Goal: Transaction & Acquisition: Purchase product/service

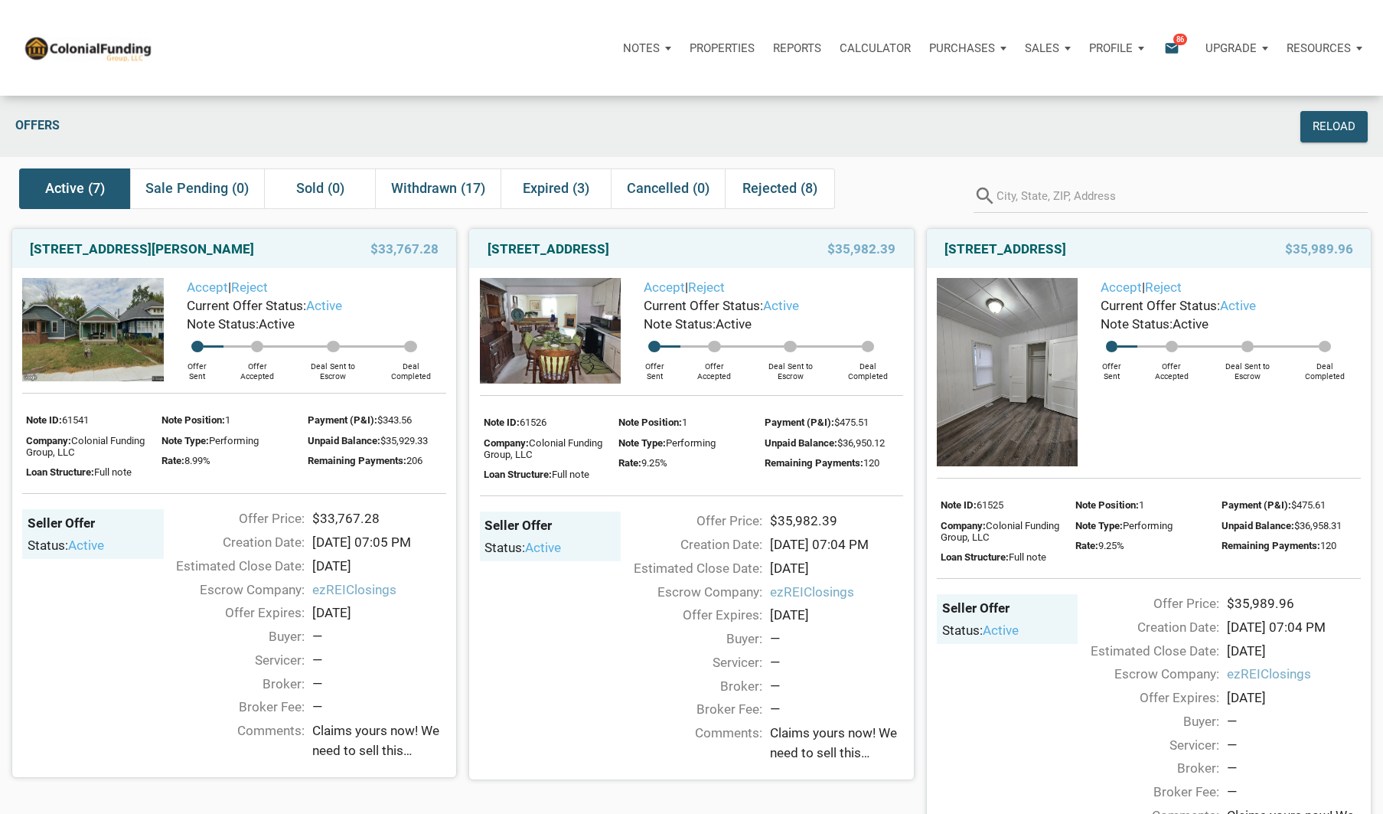
scroll to position [746, 0]
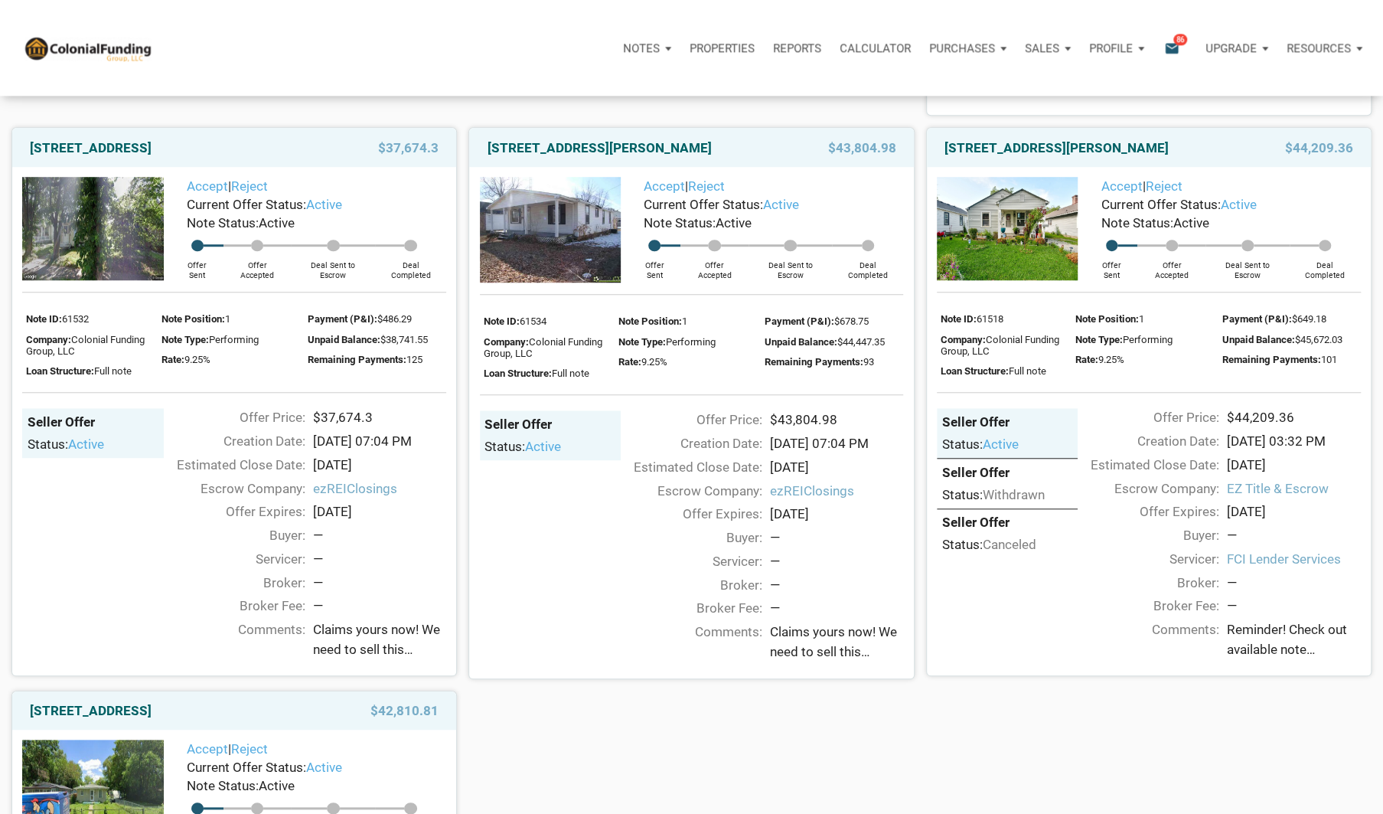
click at [576, 230] on img at bounding box center [551, 230] width 142 height 106
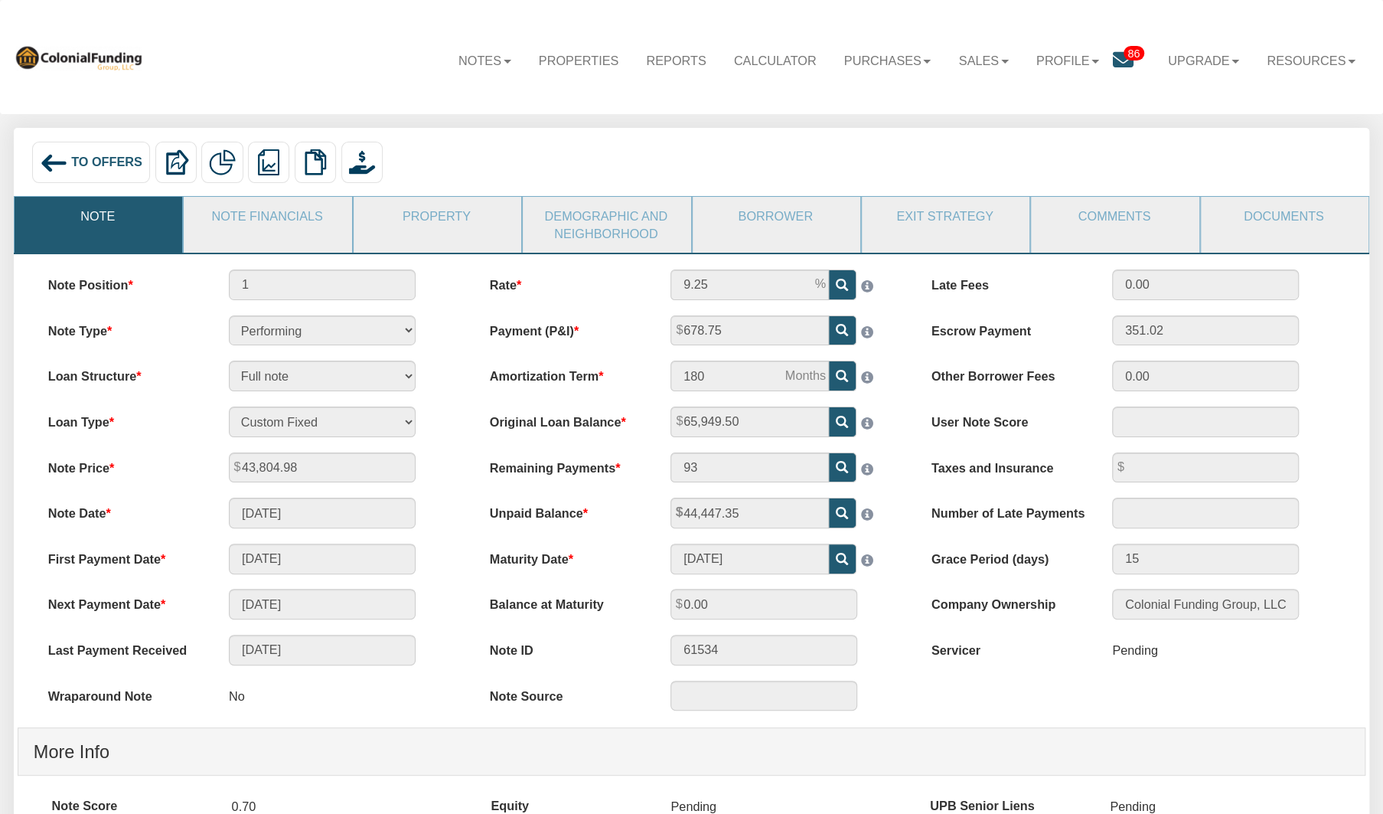
click at [49, 157] on img at bounding box center [54, 163] width 28 height 28
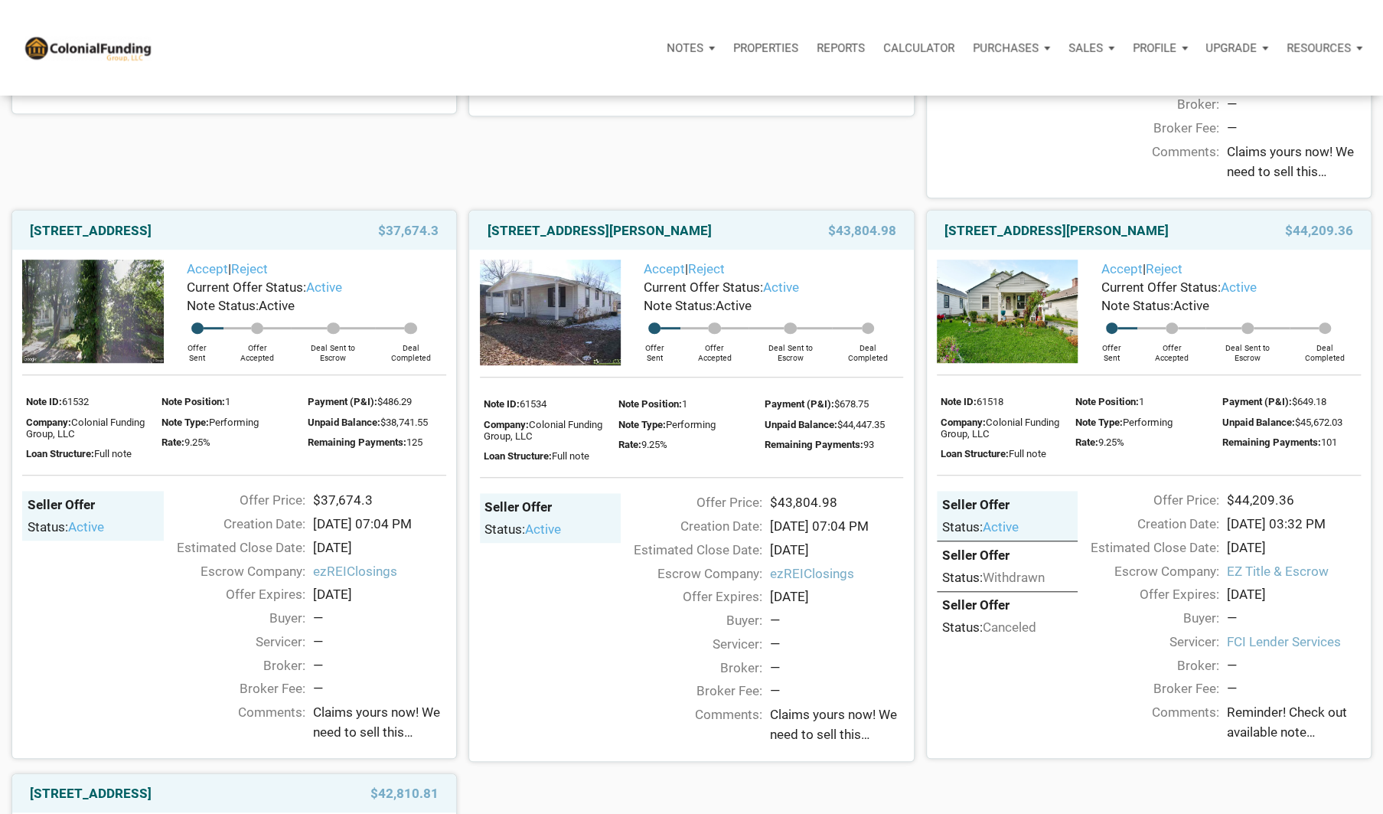
scroll to position [667, 0]
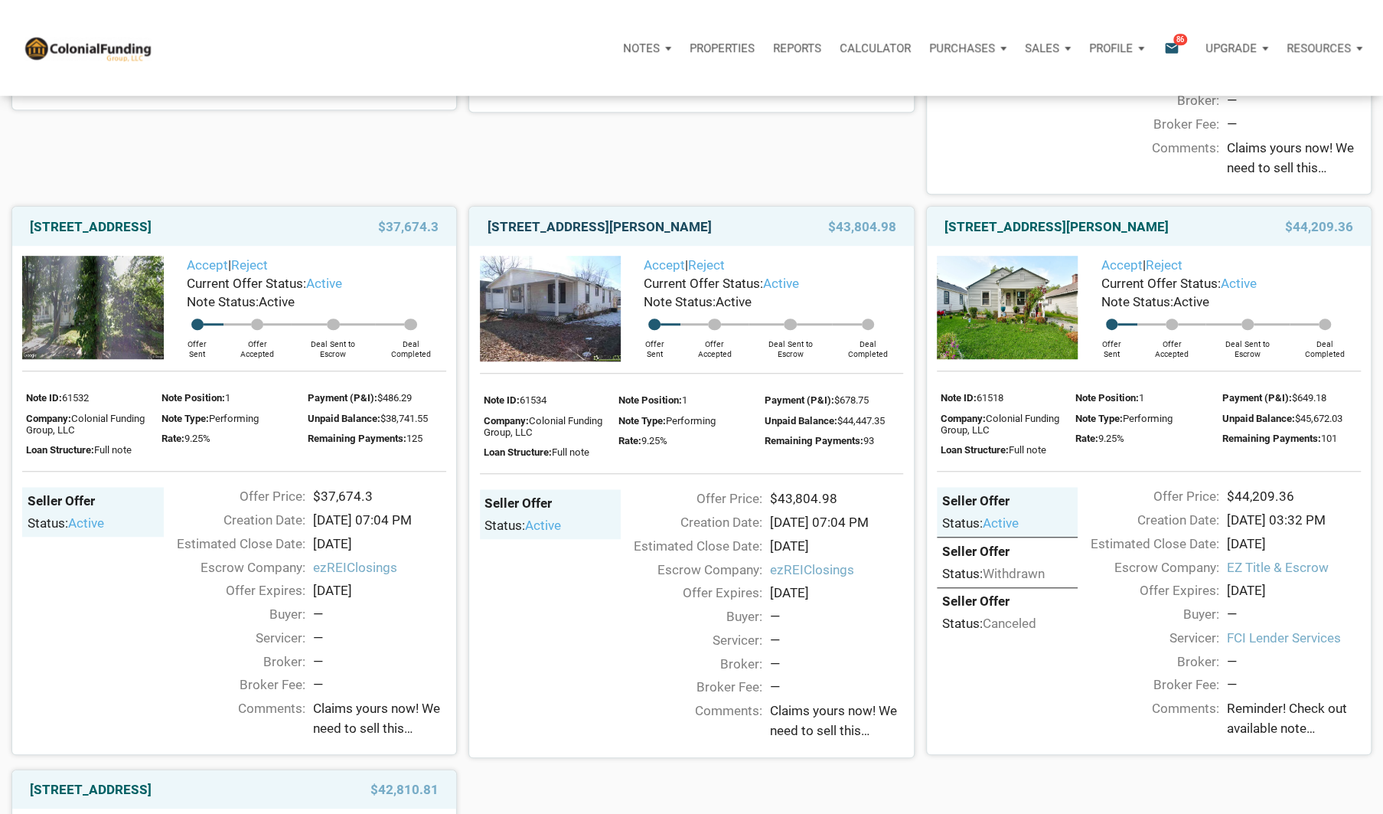
click at [561, 228] on link "[STREET_ADDRESS][PERSON_NAME]" at bounding box center [600, 226] width 224 height 18
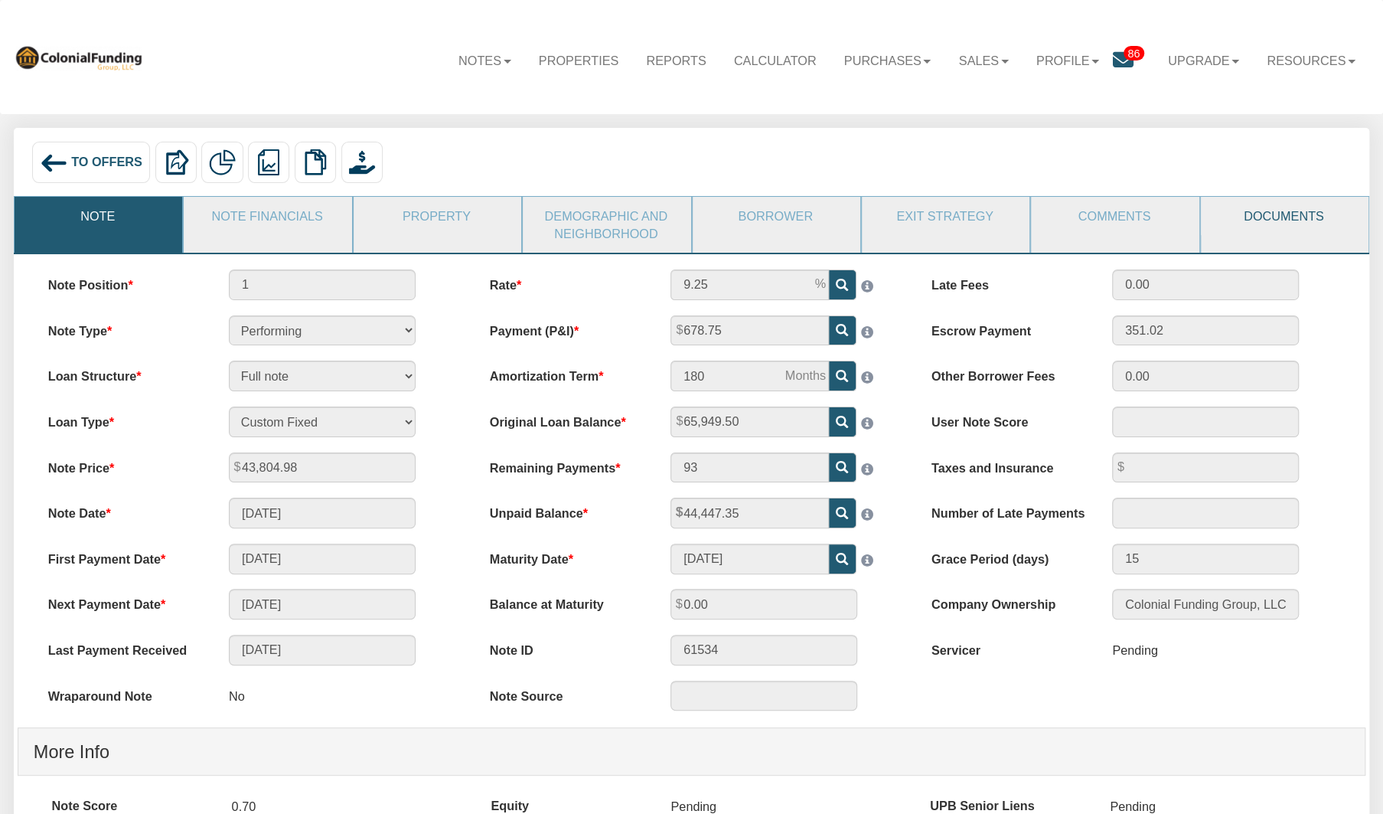
click at [1248, 213] on link "Documents" at bounding box center [1284, 216] width 166 height 38
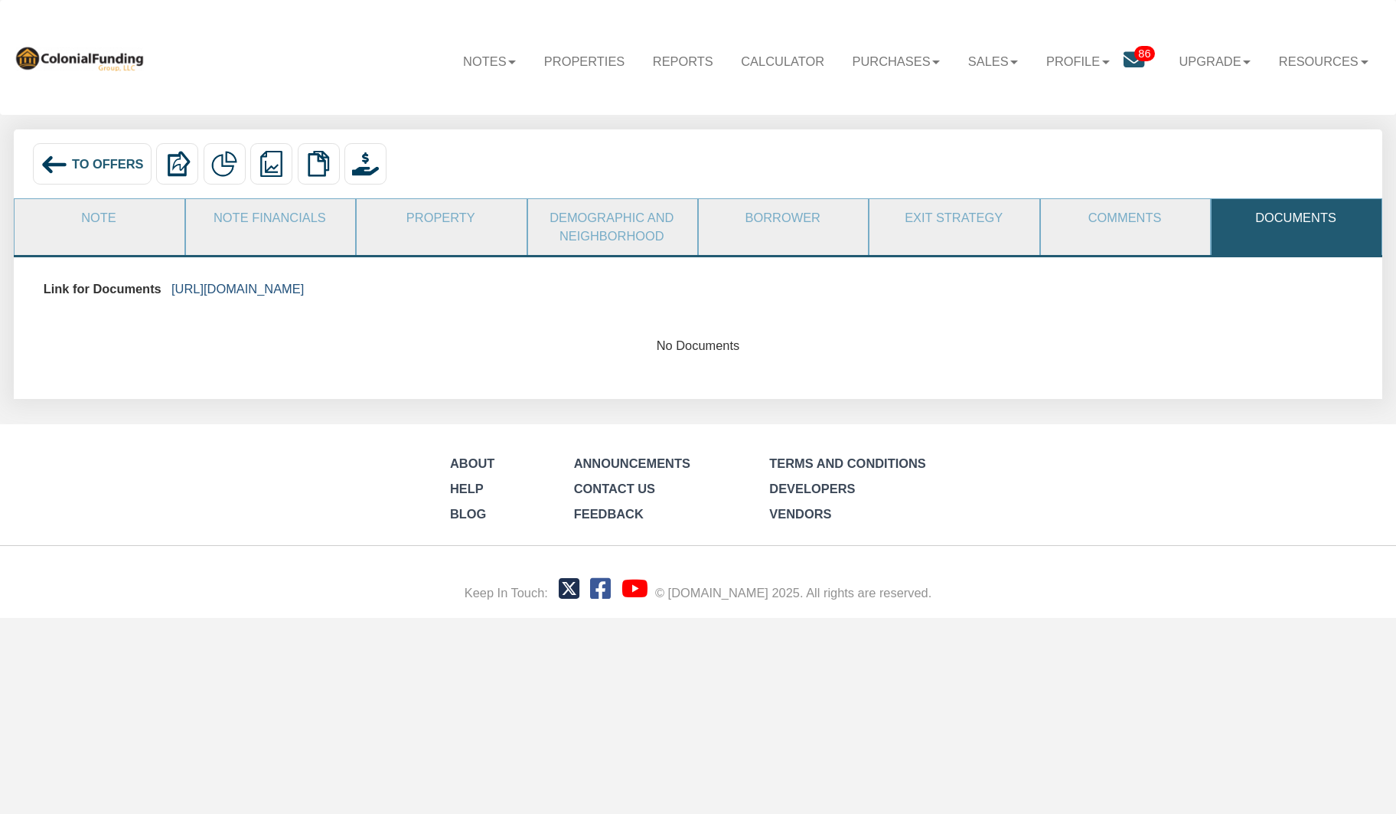
click at [304, 292] on link "https://colonialfundinggroup.sharepoint.com/:f:/s/operationsteam/Eg9sNkPJTeBBmG…" at bounding box center [237, 289] width 132 height 14
click at [56, 166] on img at bounding box center [55, 165] width 28 height 28
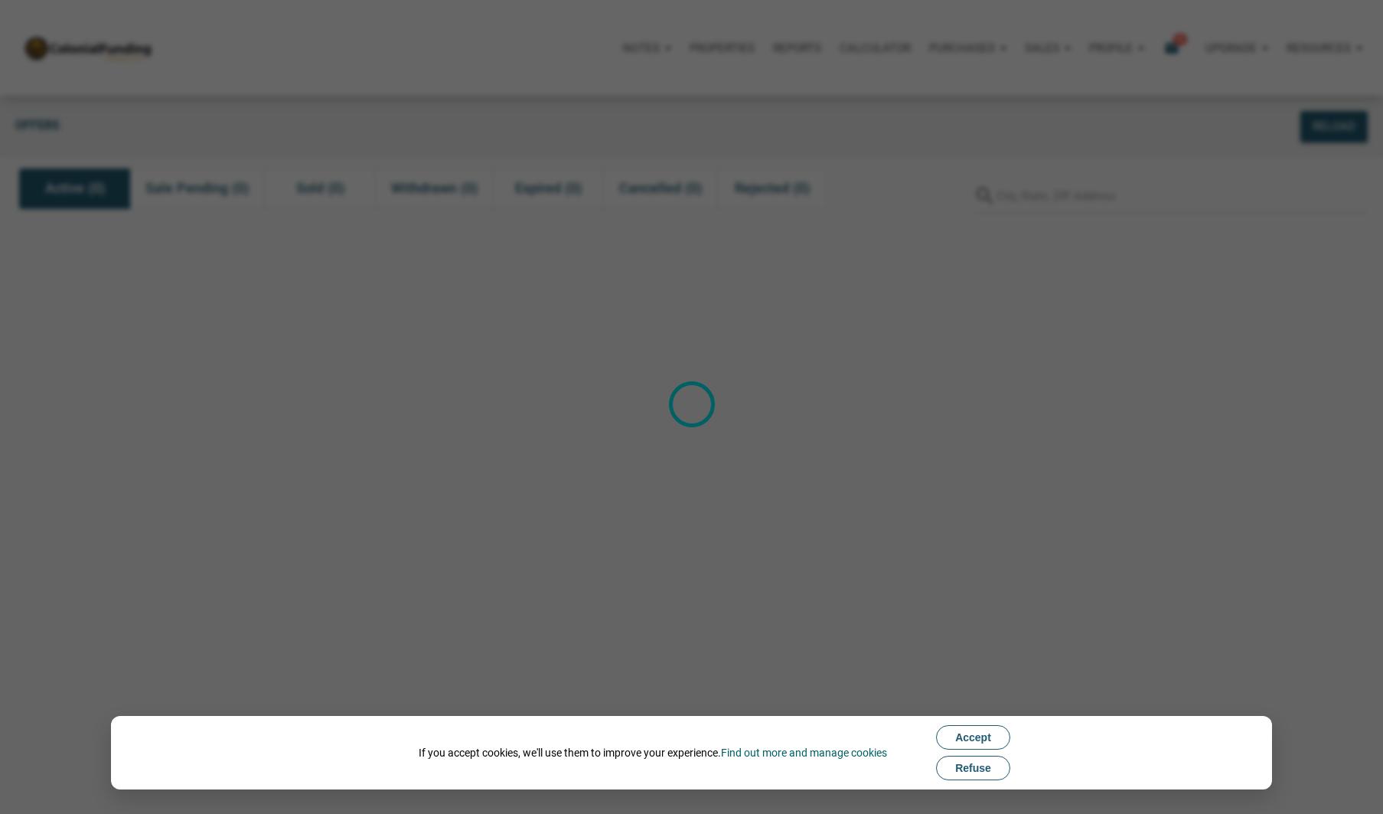
click at [967, 767] on span "Refuse" at bounding box center [973, 768] width 36 height 12
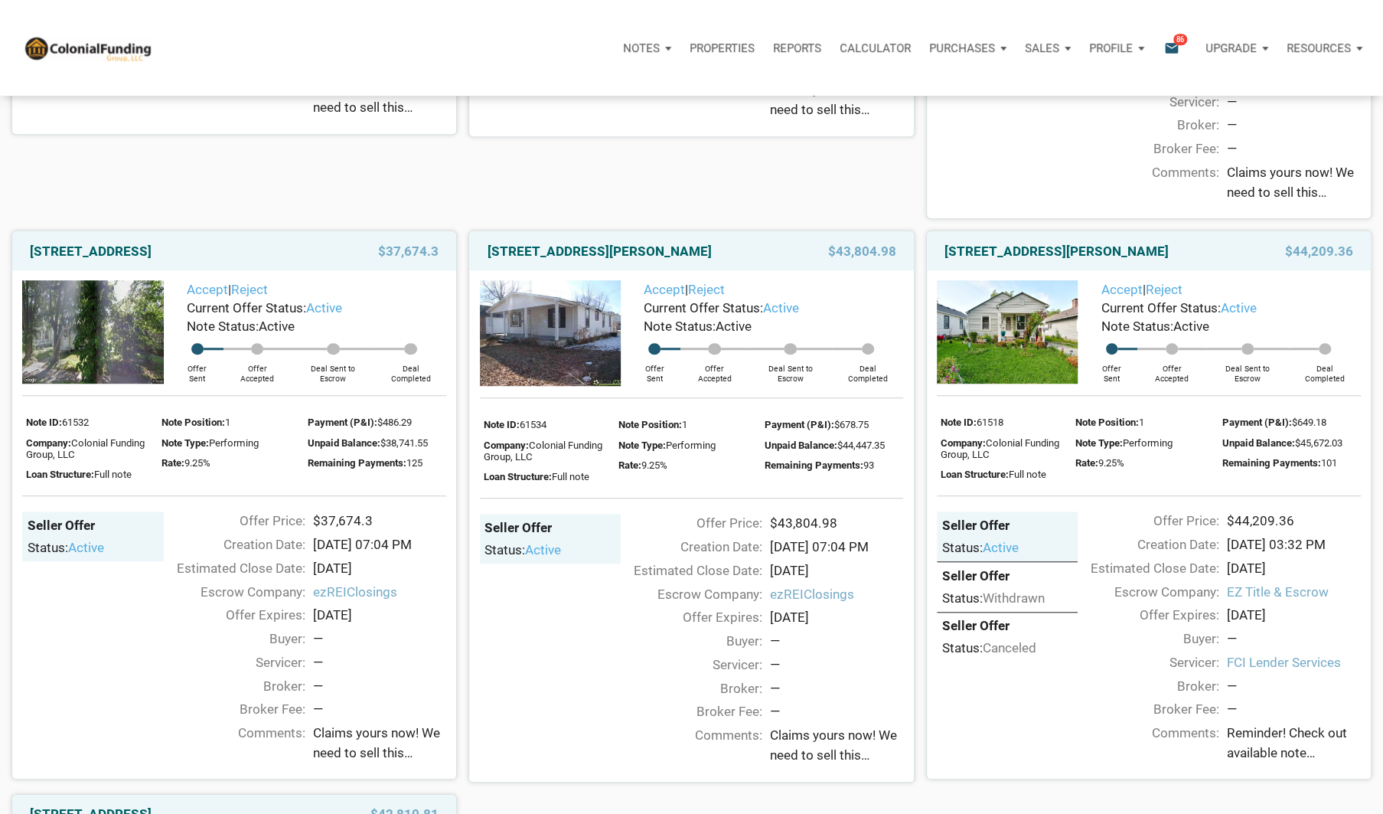
scroll to position [643, 0]
click at [556, 358] on img at bounding box center [551, 333] width 142 height 106
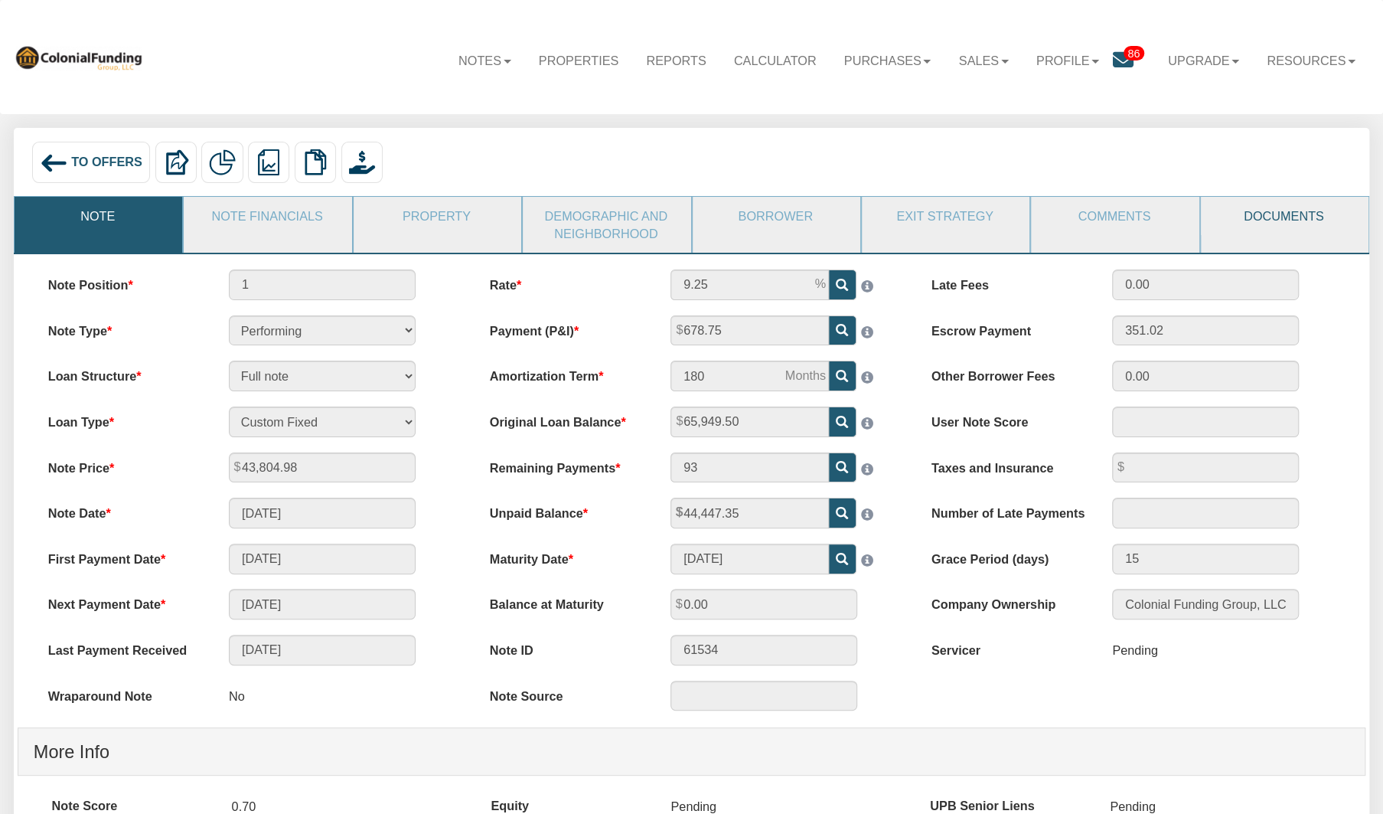
click at [1276, 223] on link "Documents" at bounding box center [1284, 216] width 166 height 38
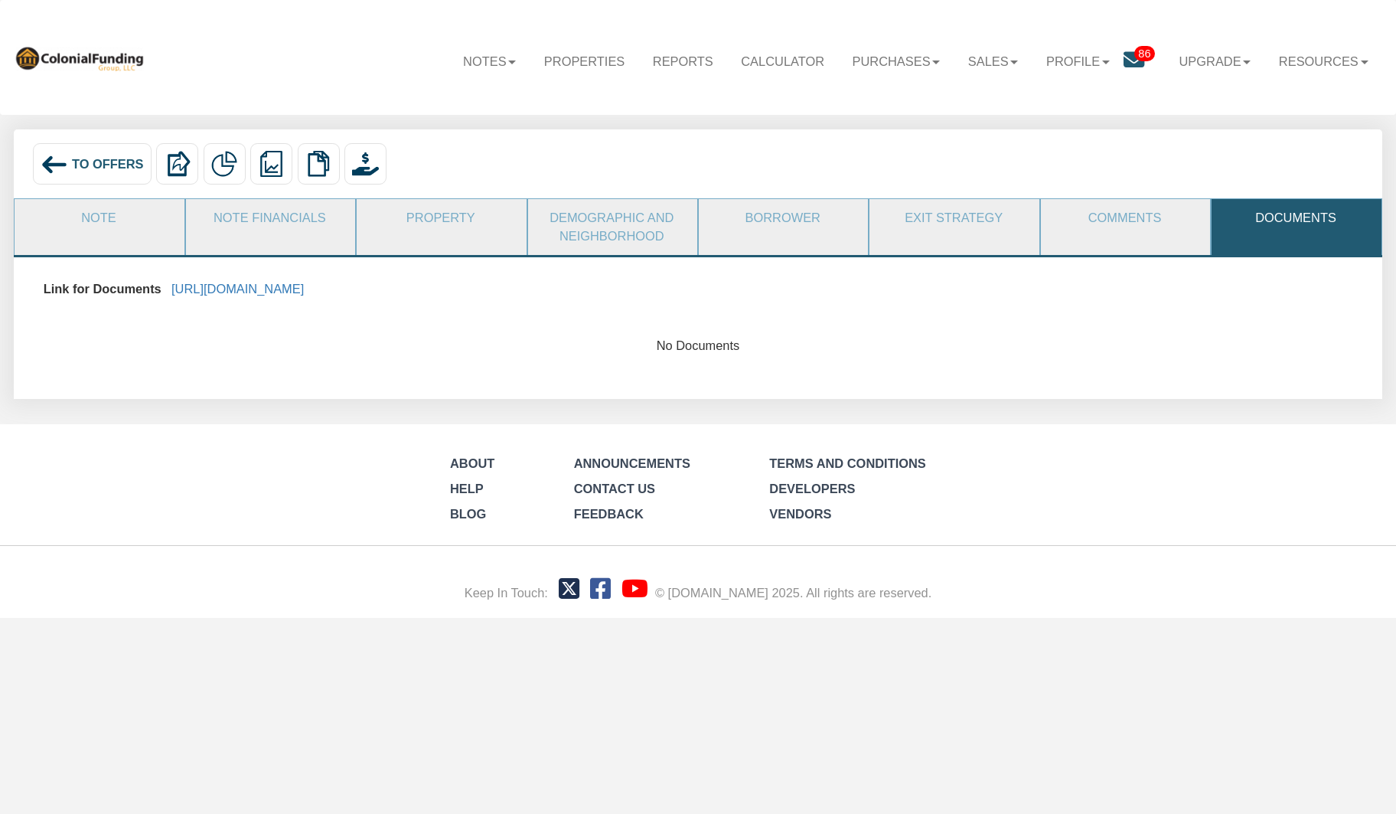
click at [47, 158] on img at bounding box center [55, 165] width 28 height 28
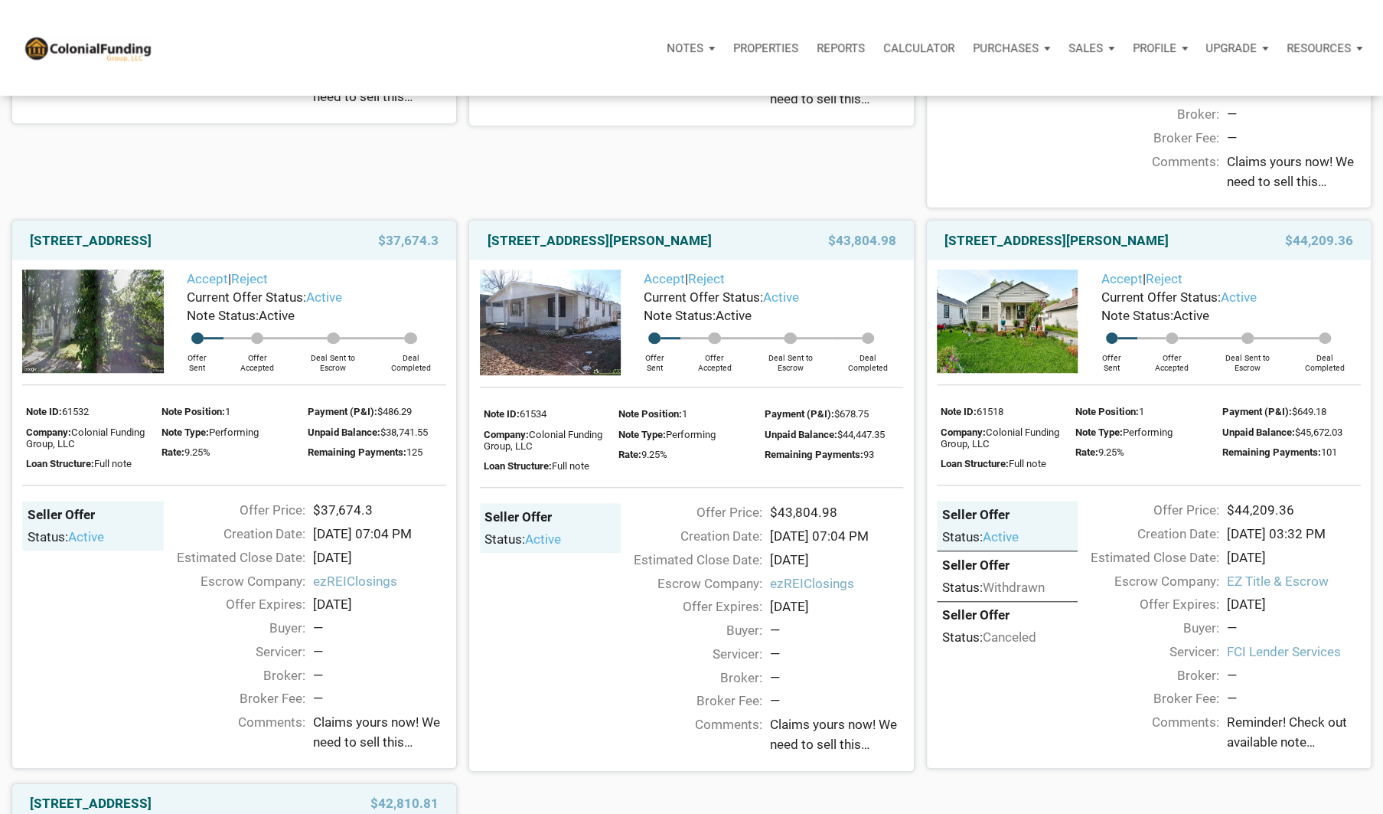
scroll to position [677, 0]
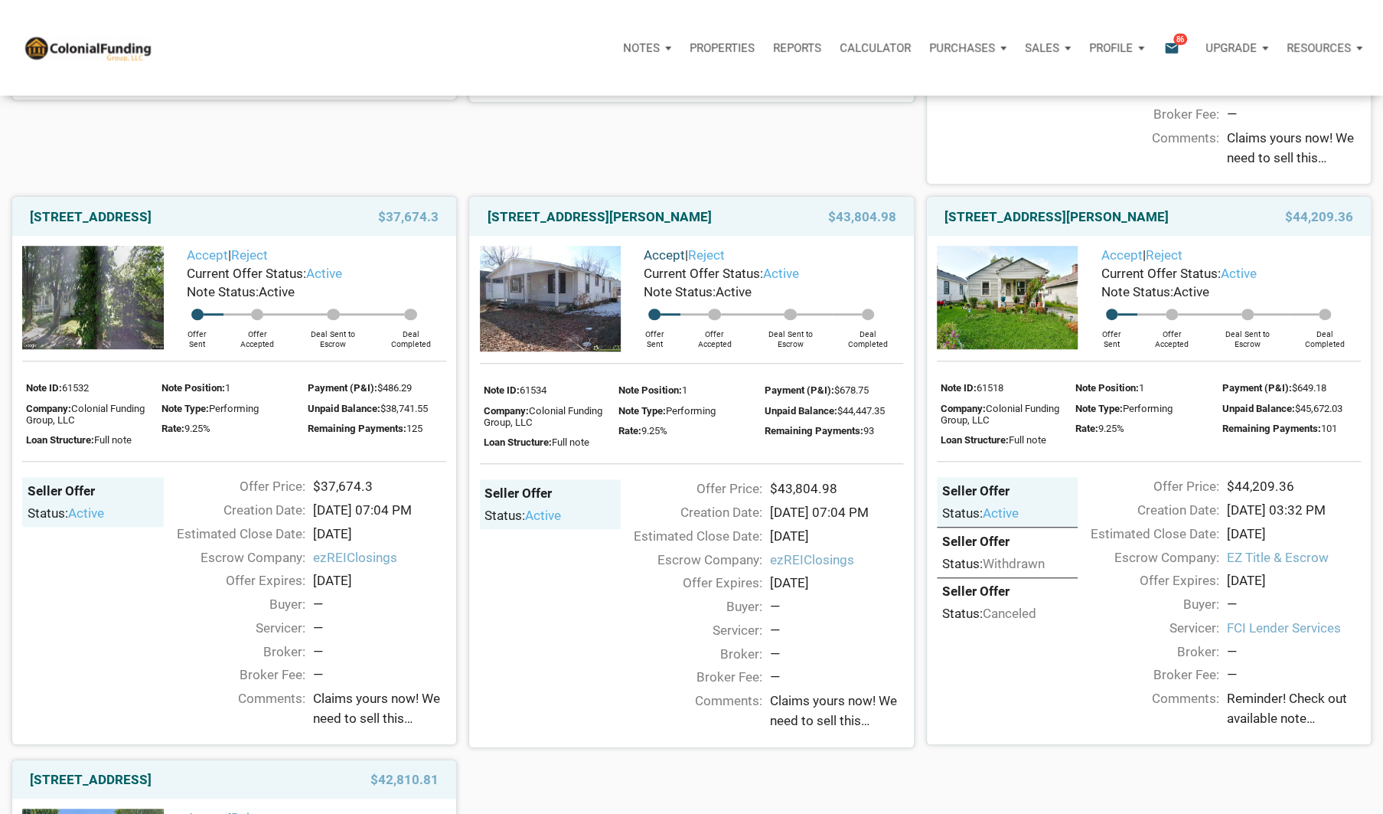
click at [666, 260] on link "Accept" at bounding box center [664, 254] width 41 height 15
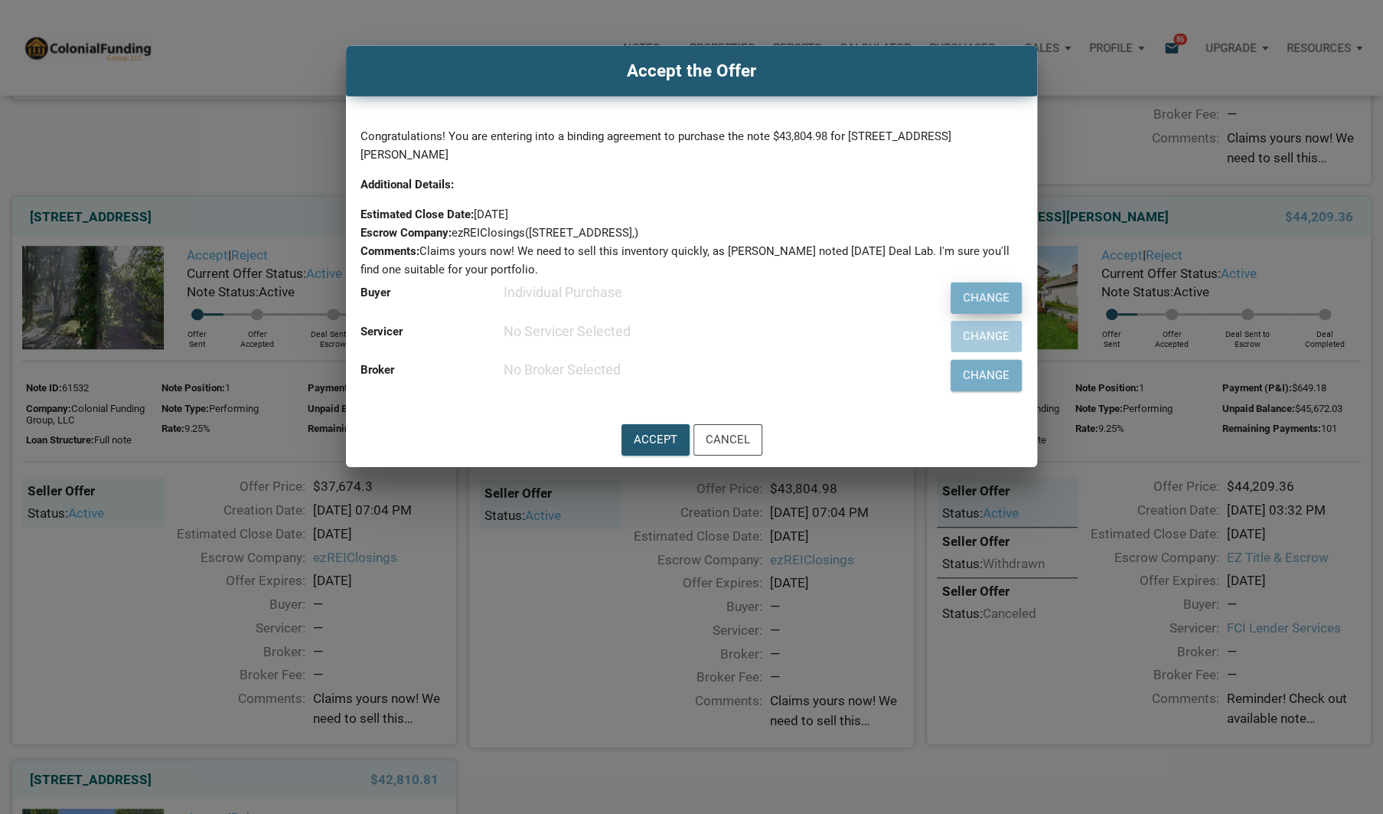
click at [989, 291] on div "Change" at bounding box center [986, 298] width 47 height 18
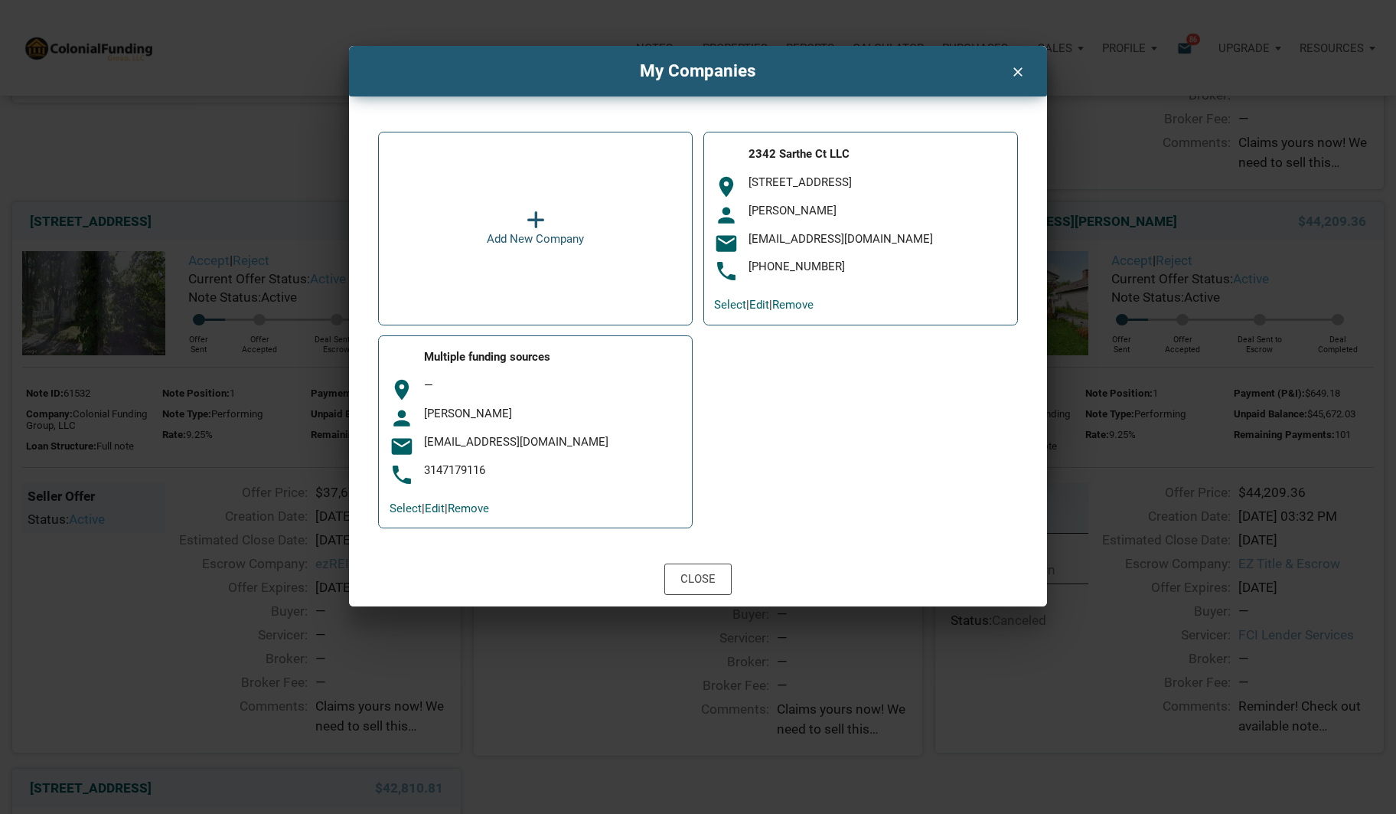
click at [866, 204] on div "Nick Schlueter" at bounding box center [878, 211] width 258 height 15
click at [700, 574] on div "Close" at bounding box center [697, 579] width 35 height 18
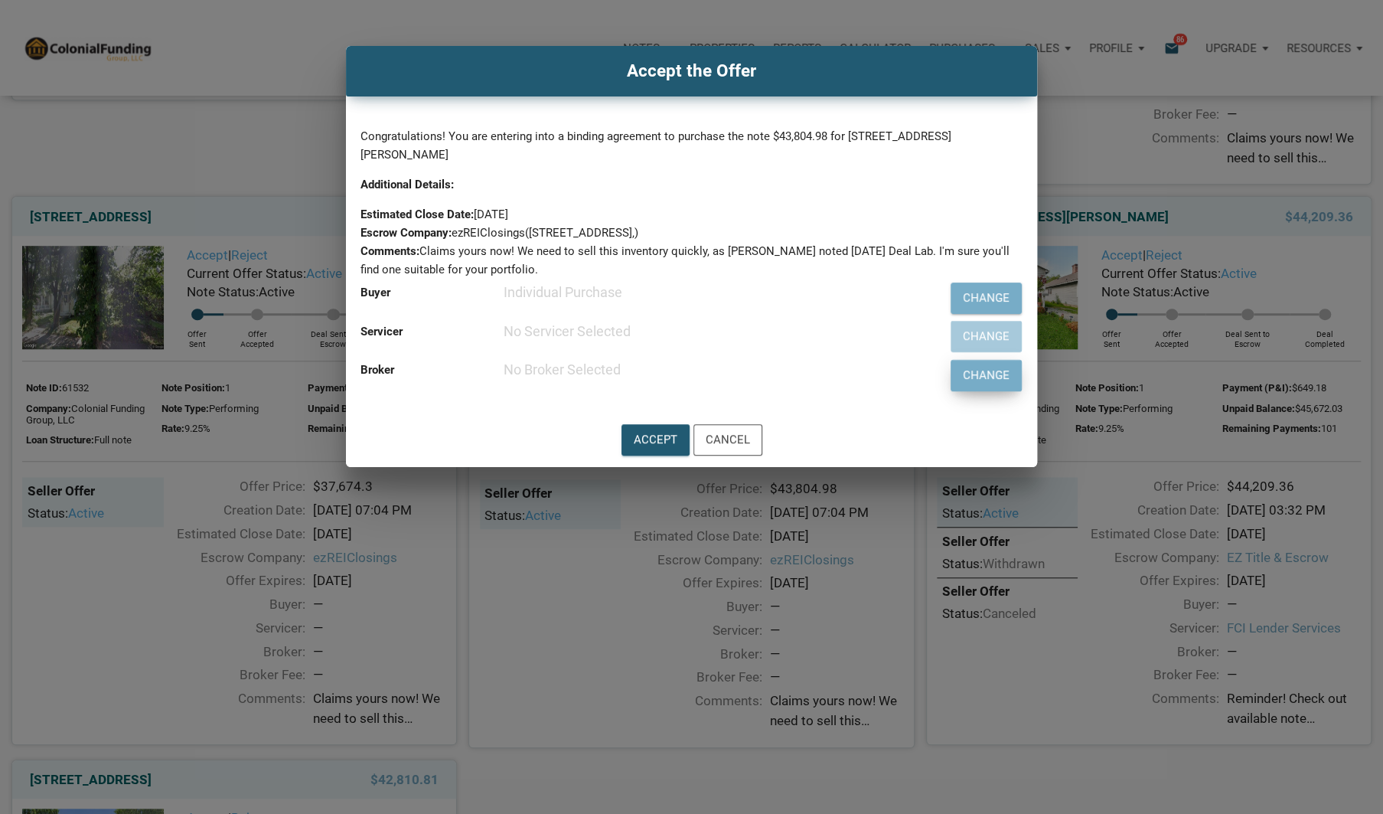
click at [982, 376] on div "Change" at bounding box center [986, 376] width 47 height 18
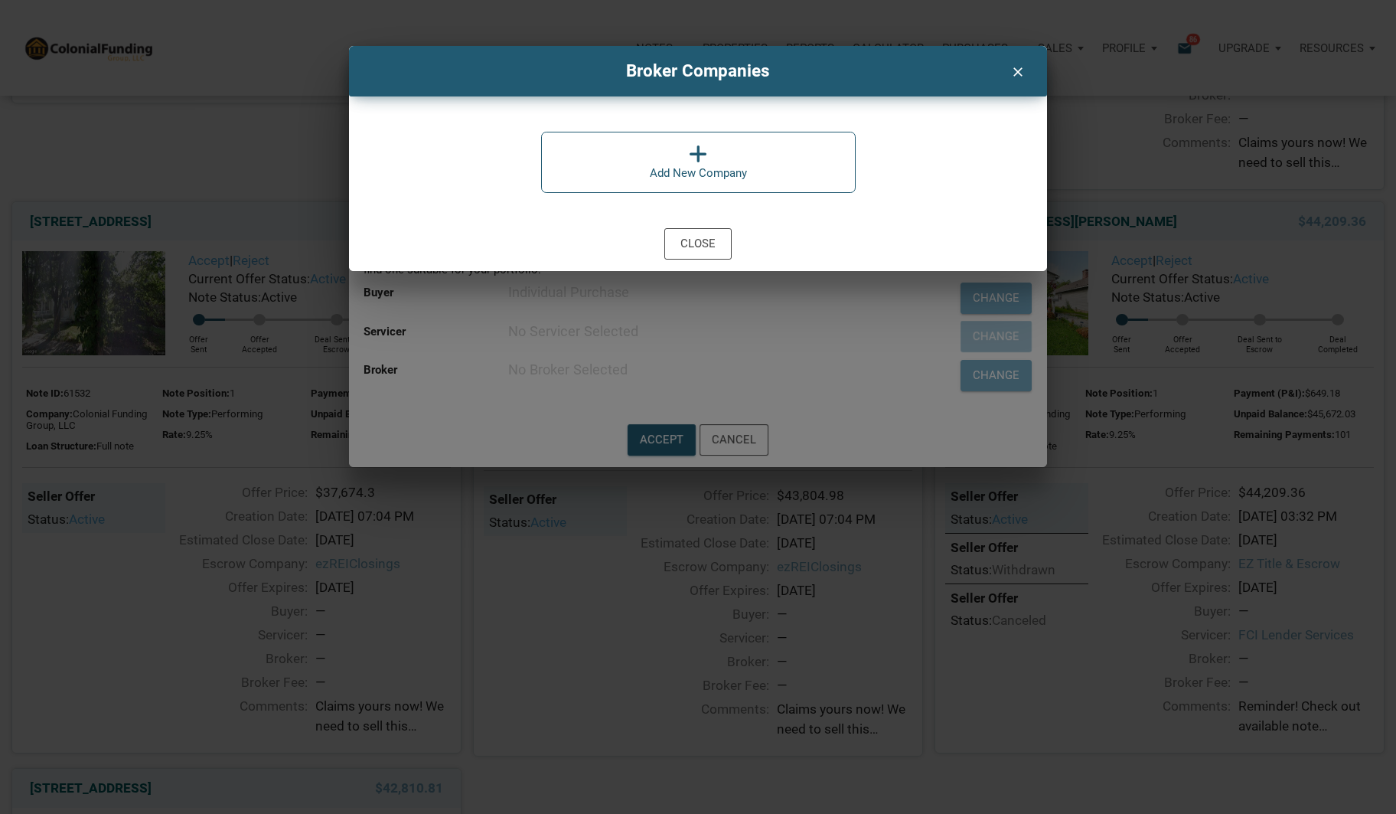
click at [1020, 70] on icon "clear" at bounding box center [1017, 70] width 18 height 21
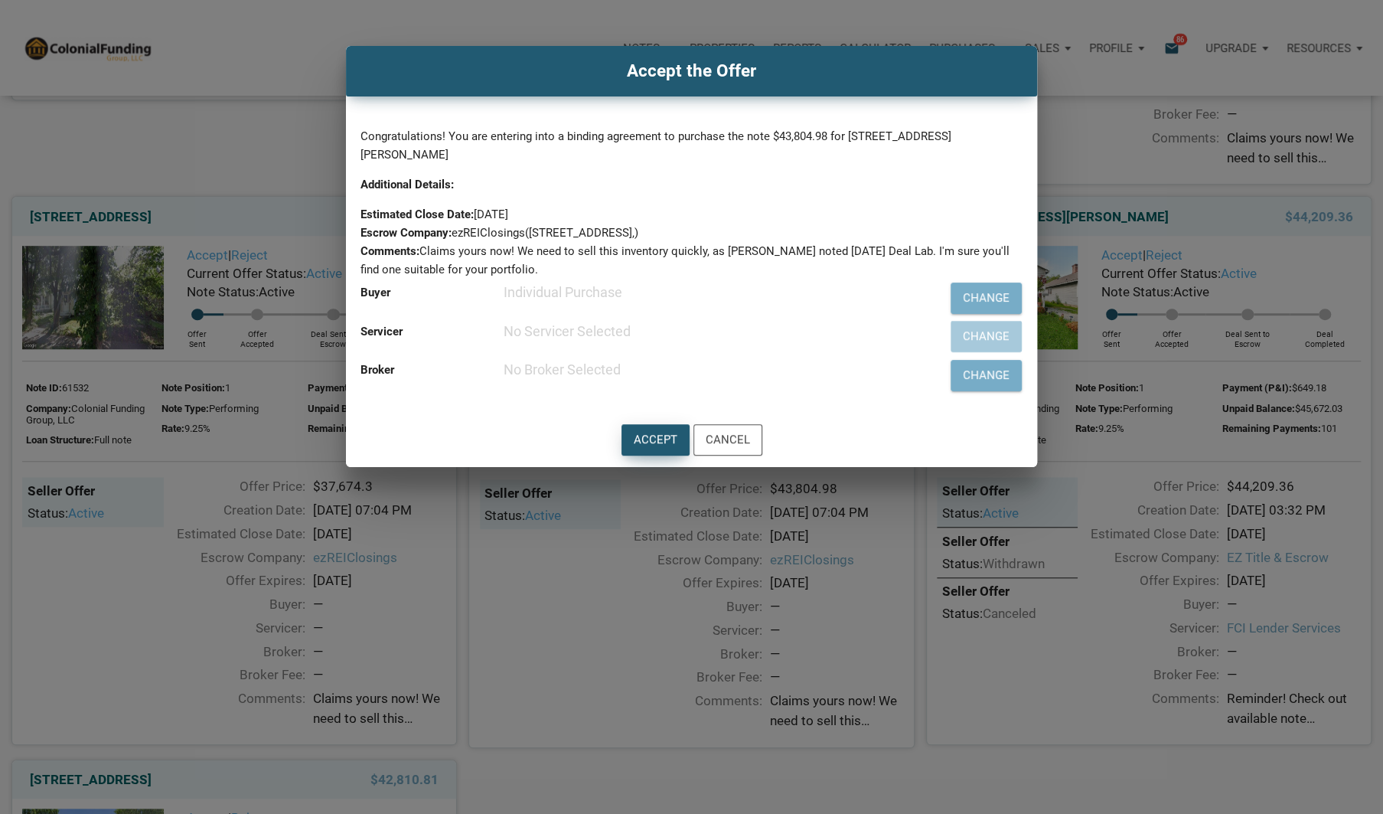
click at [643, 435] on div "Accept" at bounding box center [656, 440] width 44 height 18
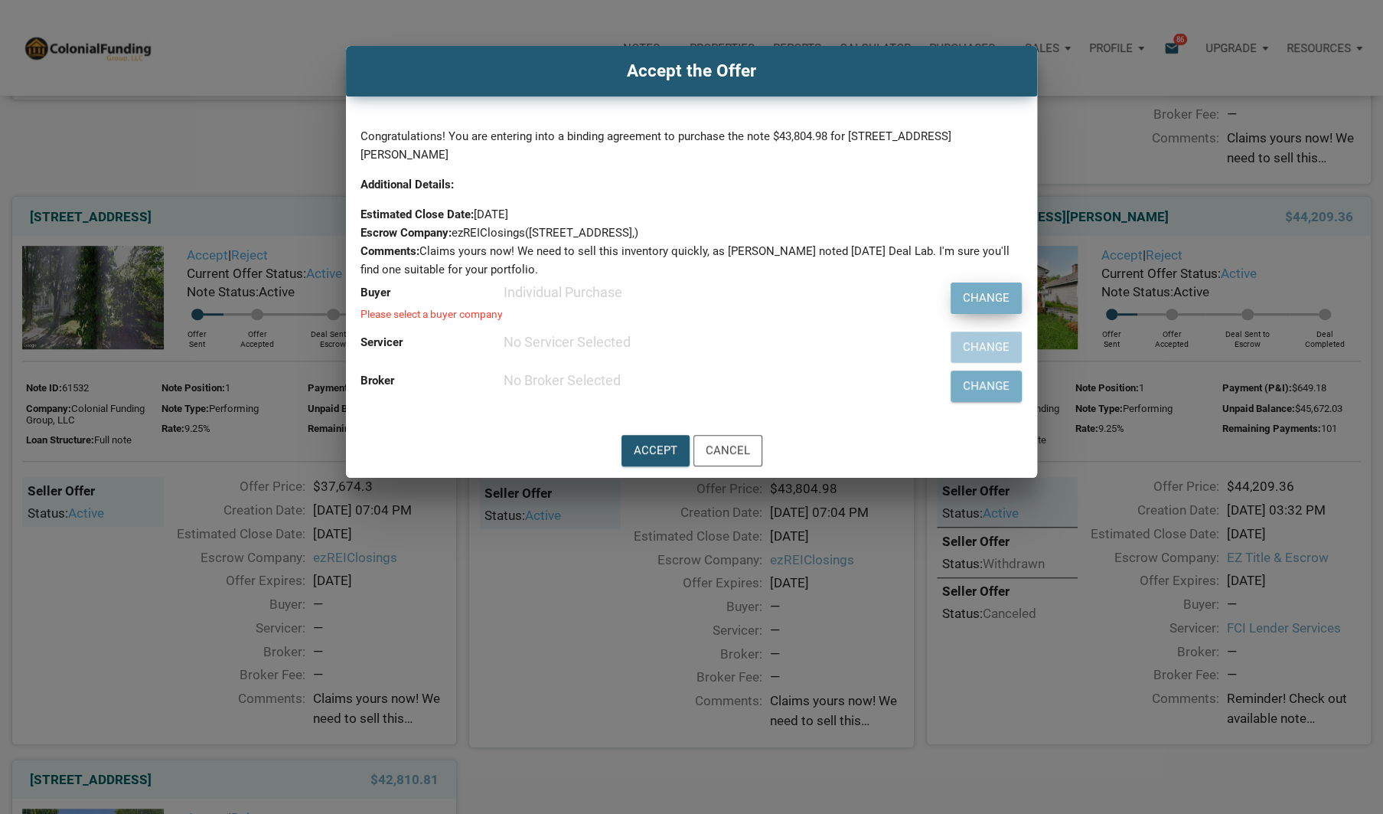
click at [988, 295] on div "Change" at bounding box center [986, 298] width 47 height 18
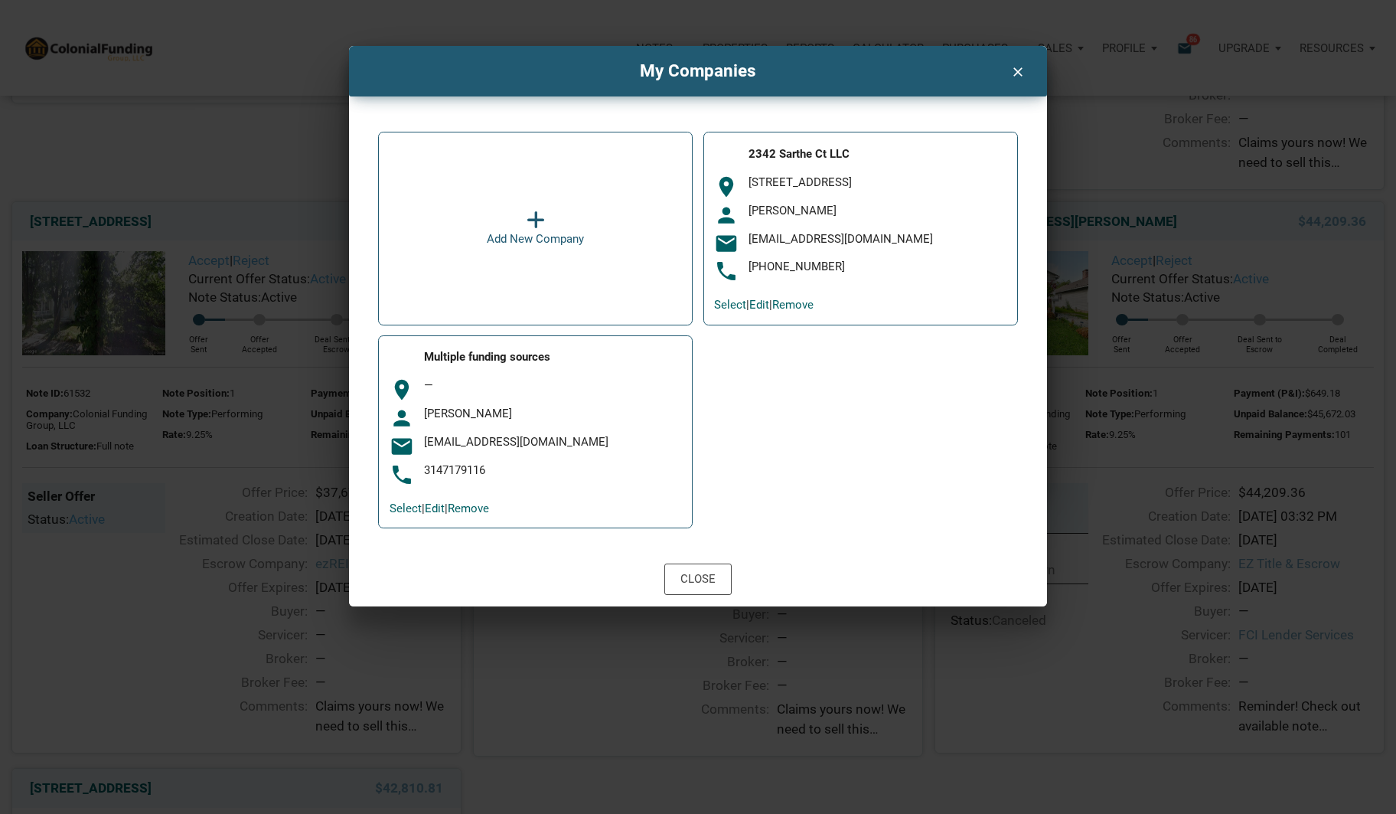
click at [858, 210] on div "Nick Schlueter" at bounding box center [878, 211] width 258 height 15
click at [726, 304] on link "Select" at bounding box center [730, 305] width 32 height 14
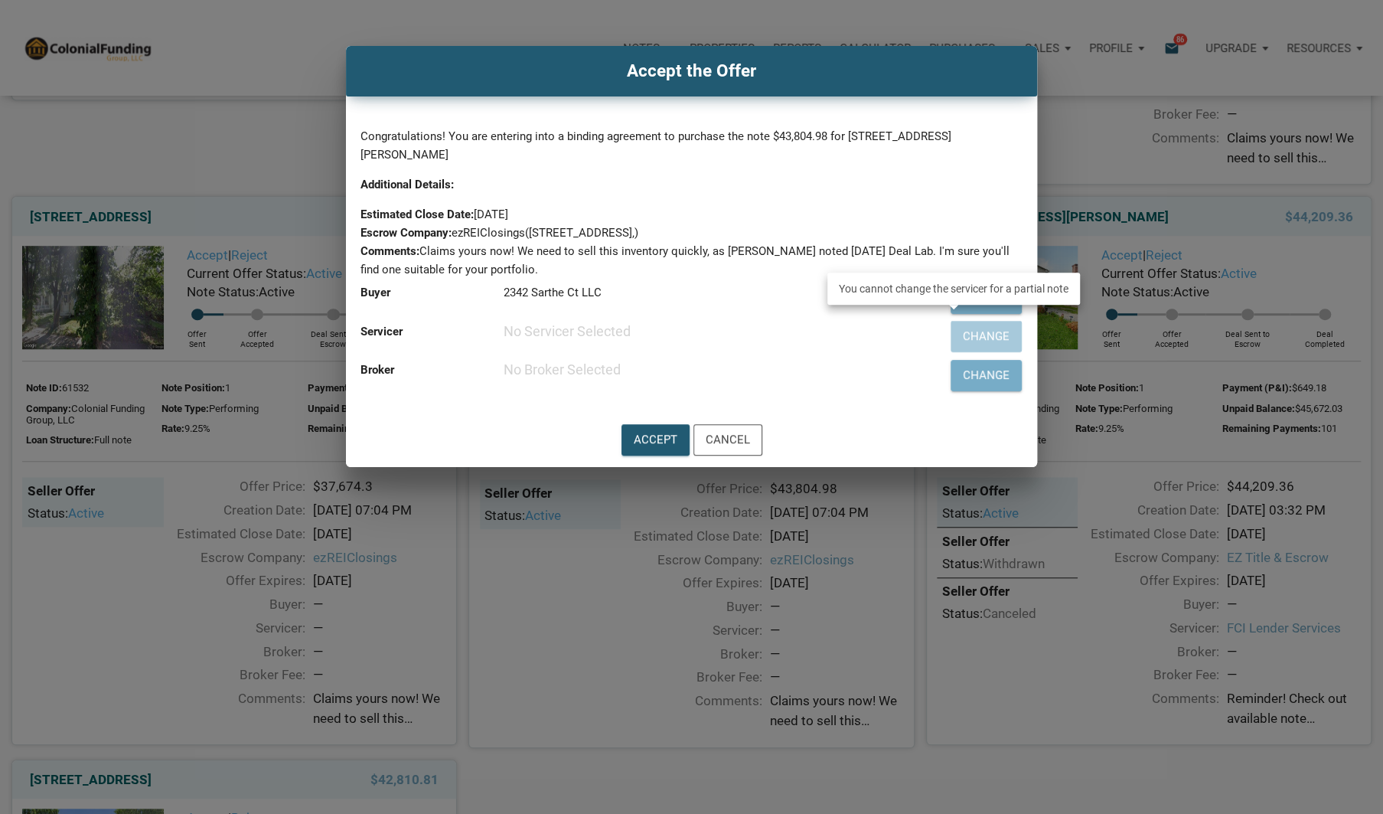
click at [977, 336] on div "Change" at bounding box center [954, 336] width 135 height 39
click at [651, 442] on div "Accept" at bounding box center [656, 440] width 44 height 18
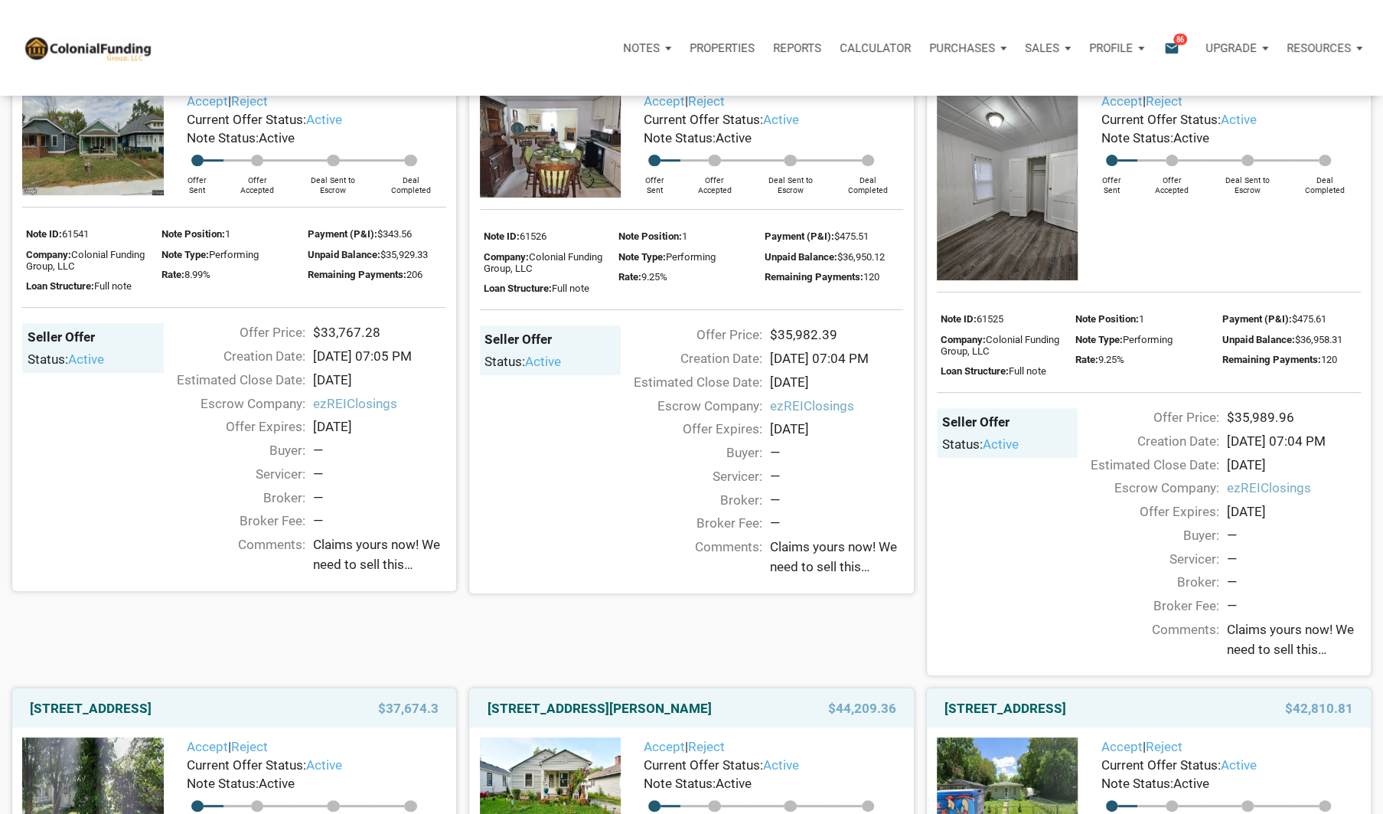
scroll to position [0, 0]
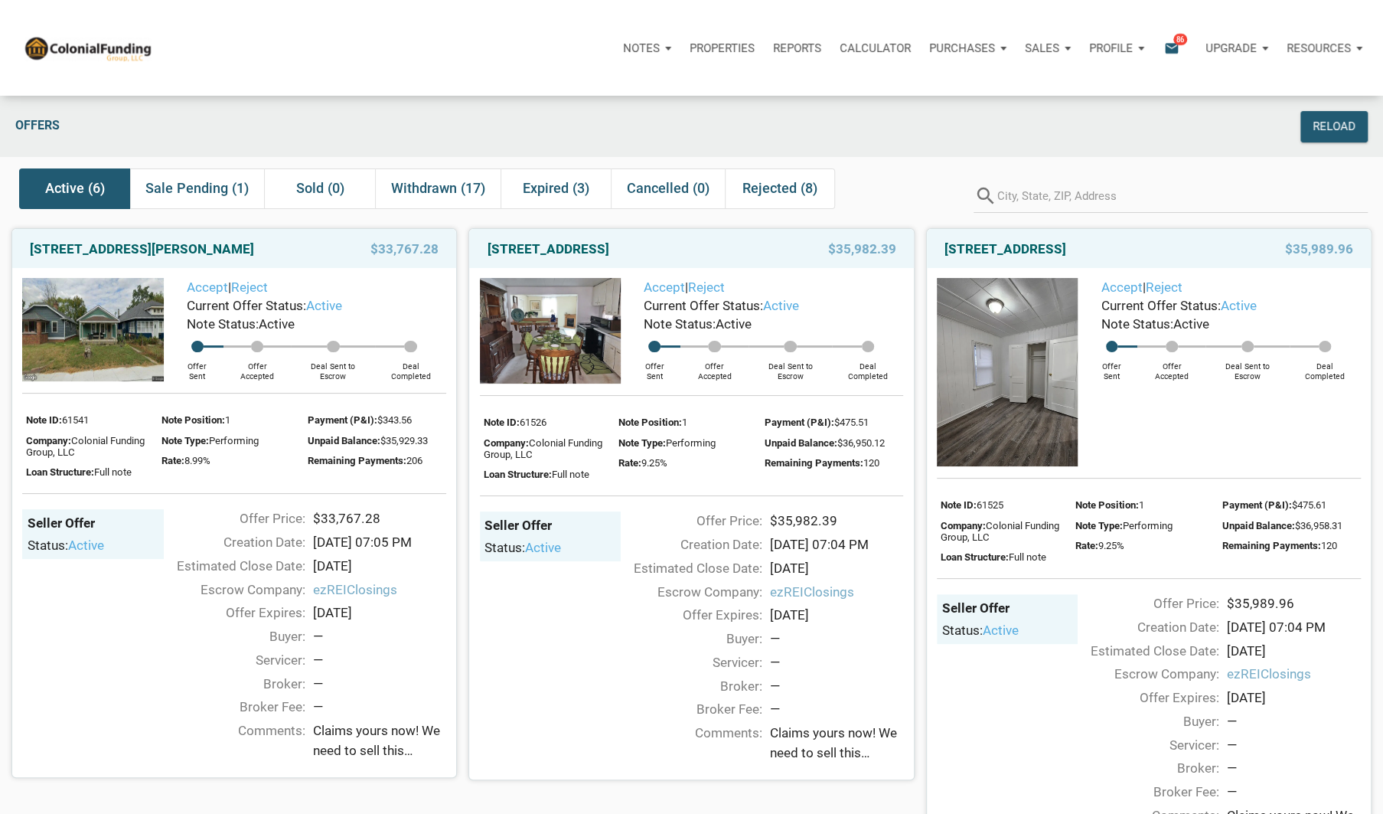
click at [660, 51] on p "Purchases" at bounding box center [641, 48] width 37 height 14
click at [938, 124] on link "Orders" at bounding box center [938, 120] width 145 height 31
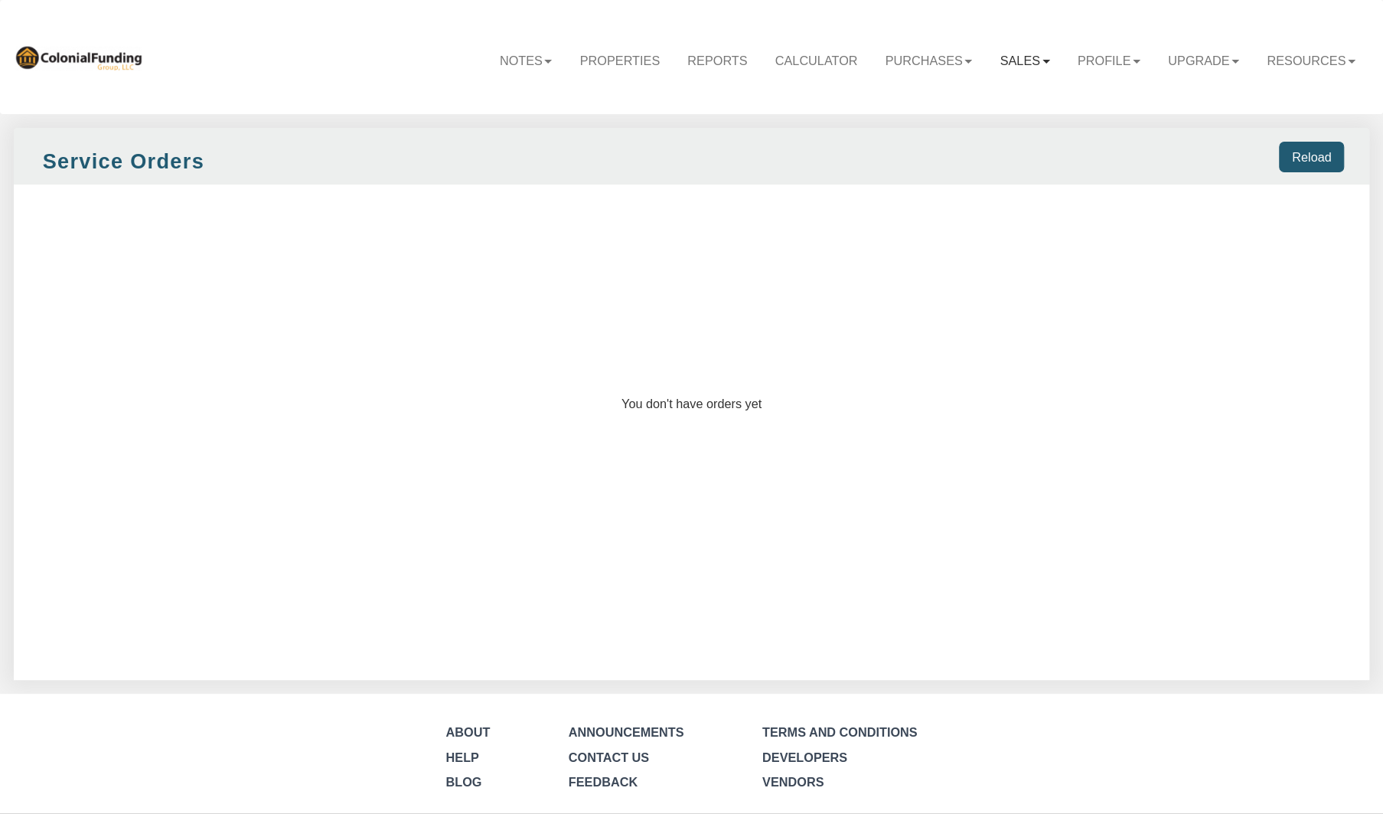
click at [1005, 56] on link "Sales" at bounding box center [1024, 60] width 77 height 43
click at [986, 94] on link "Offers" at bounding box center [982, 100] width 160 height 24
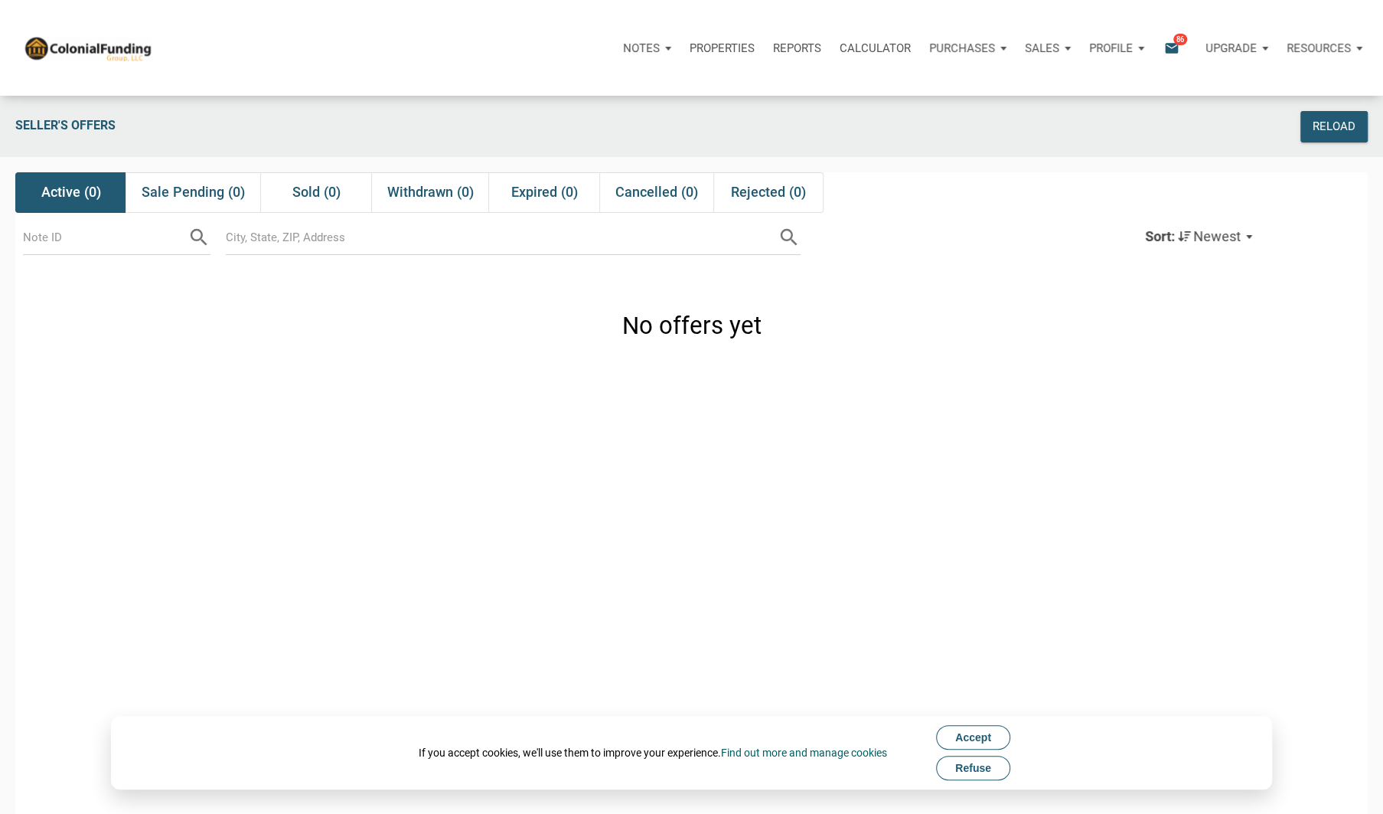
click at [660, 44] on p "Sales" at bounding box center [641, 48] width 37 height 14
click at [707, 44] on p "Properties" at bounding box center [722, 48] width 65 height 14
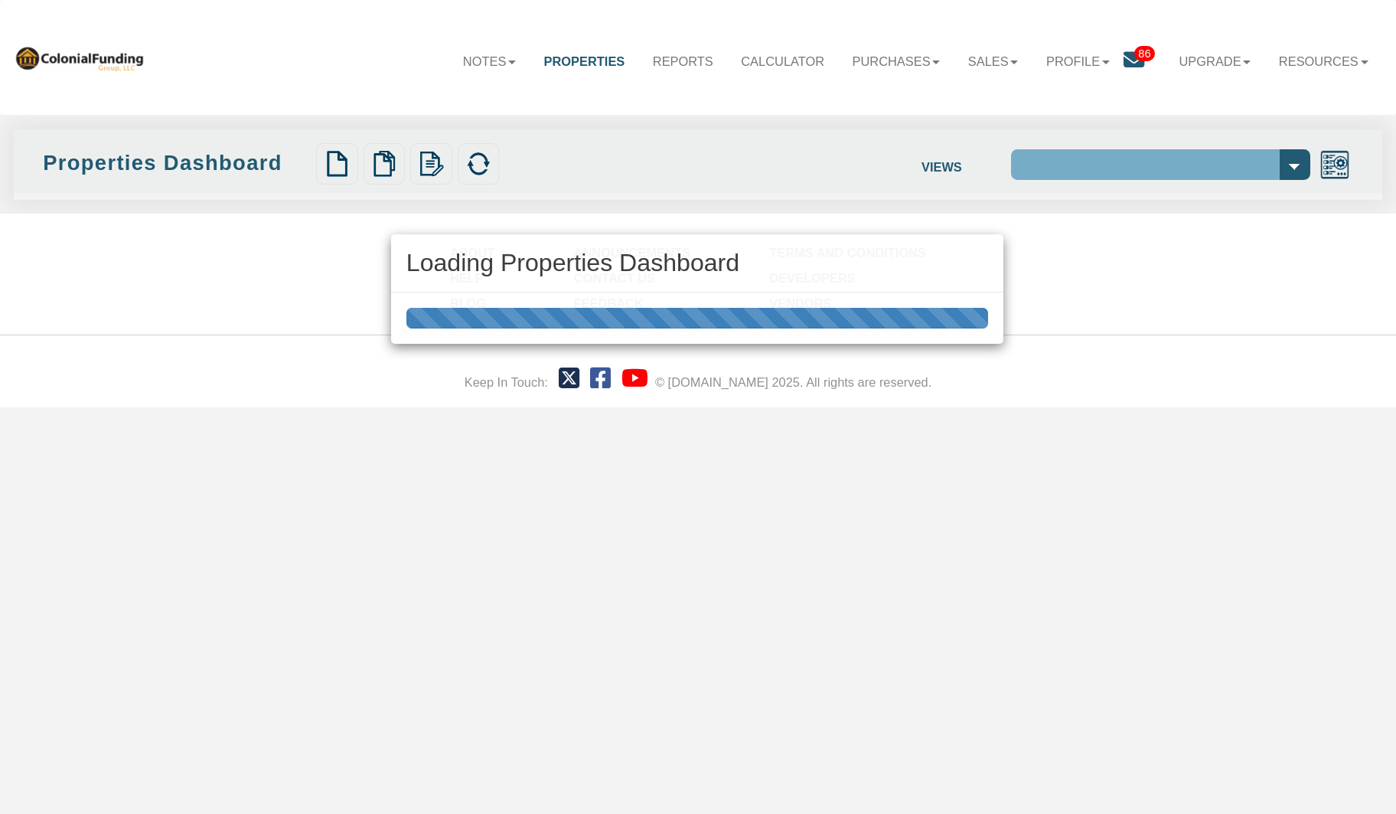
select select "138"
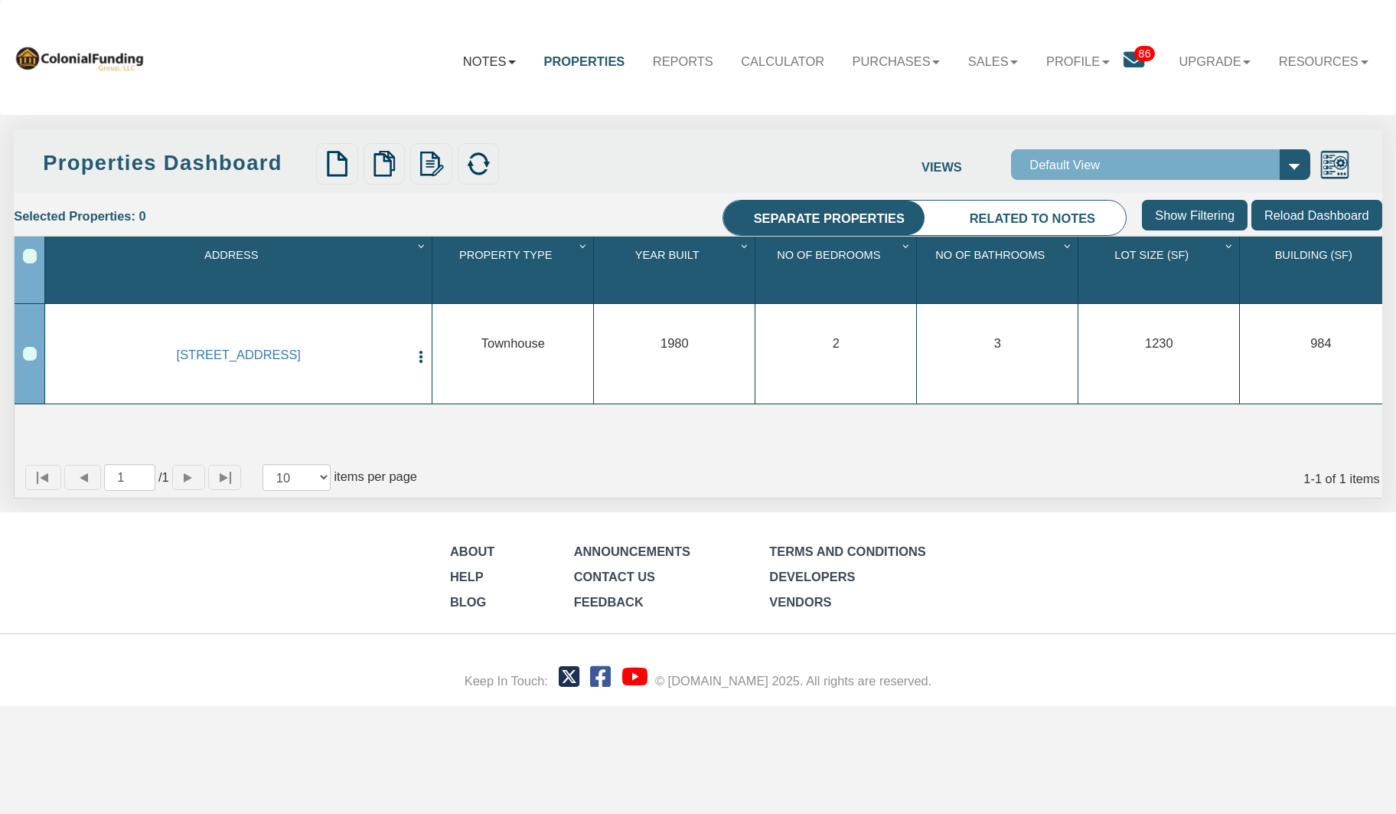
click at [508, 61] on b at bounding box center [512, 62] width 8 height 4
click at [448, 125] on link "Transactions" at bounding box center [448, 125] width 162 height 24
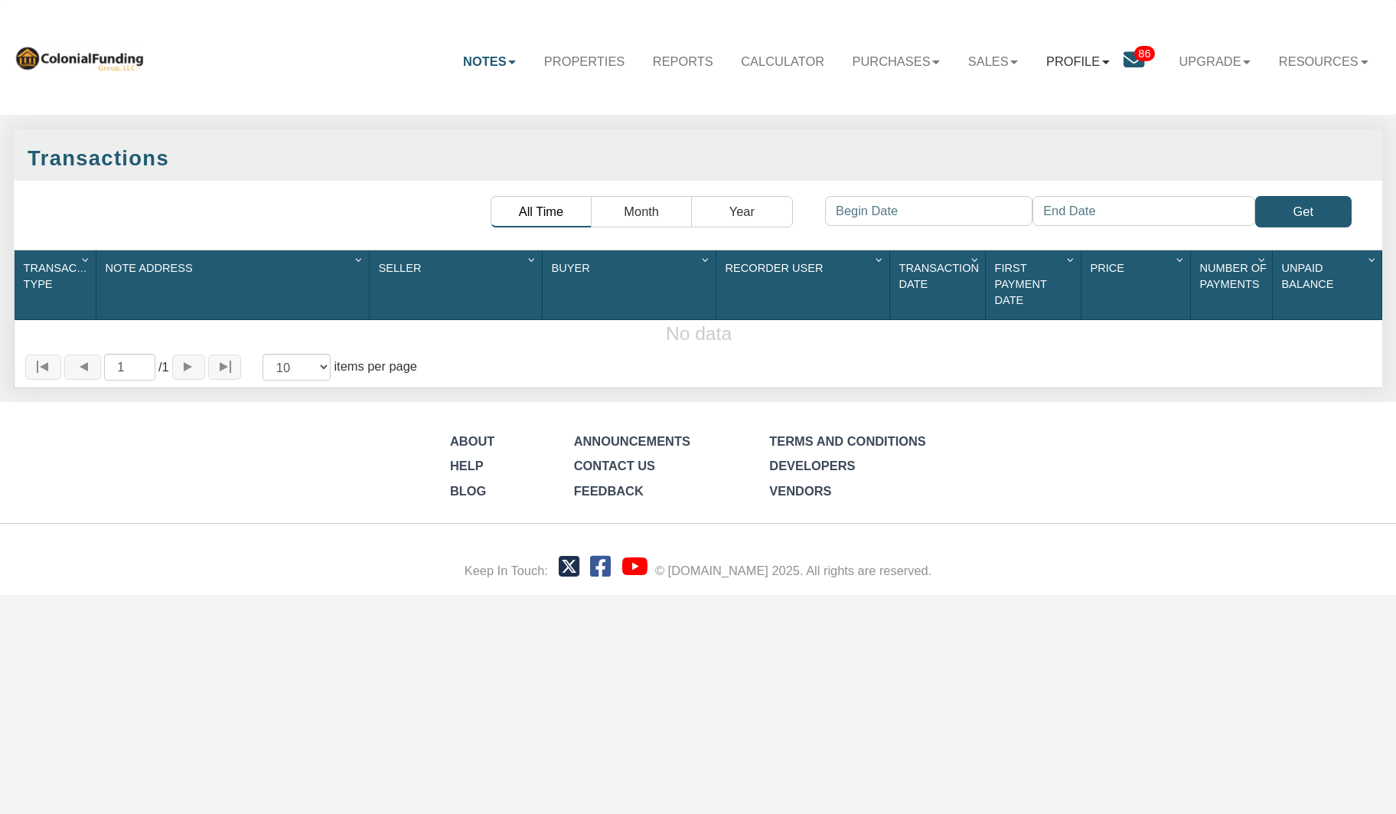
click at [1081, 64] on link "Profile" at bounding box center [1078, 61] width 91 height 43
click at [971, 61] on link "Sales" at bounding box center [994, 61] width 78 height 43
click at [880, 56] on link "Purchases" at bounding box center [896, 61] width 116 height 43
click at [849, 125] on link "Orders" at bounding box center [872, 125] width 162 height 24
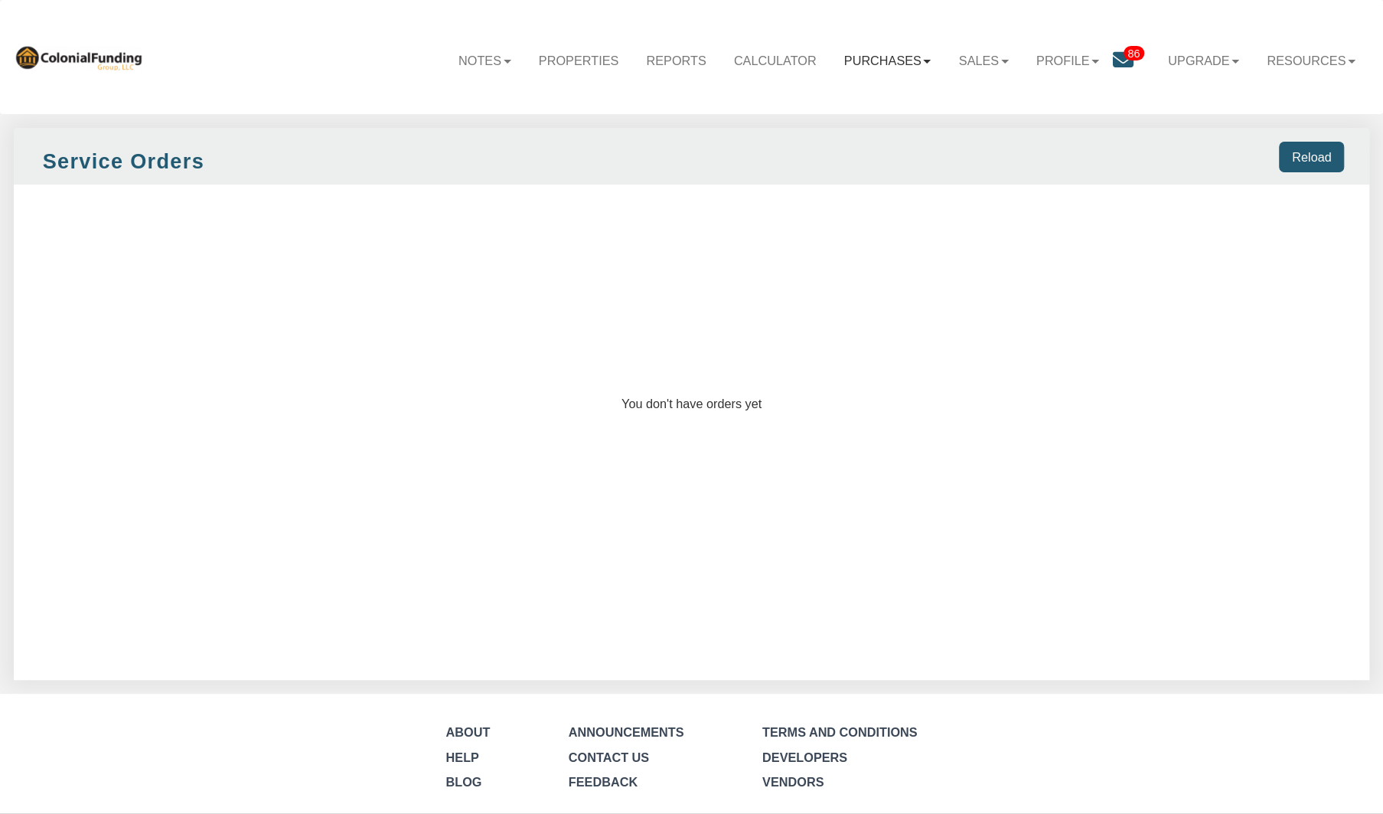
click at [863, 59] on link "Purchases" at bounding box center [888, 60] width 115 height 43
click at [845, 103] on link "Offers" at bounding box center [864, 100] width 160 height 24
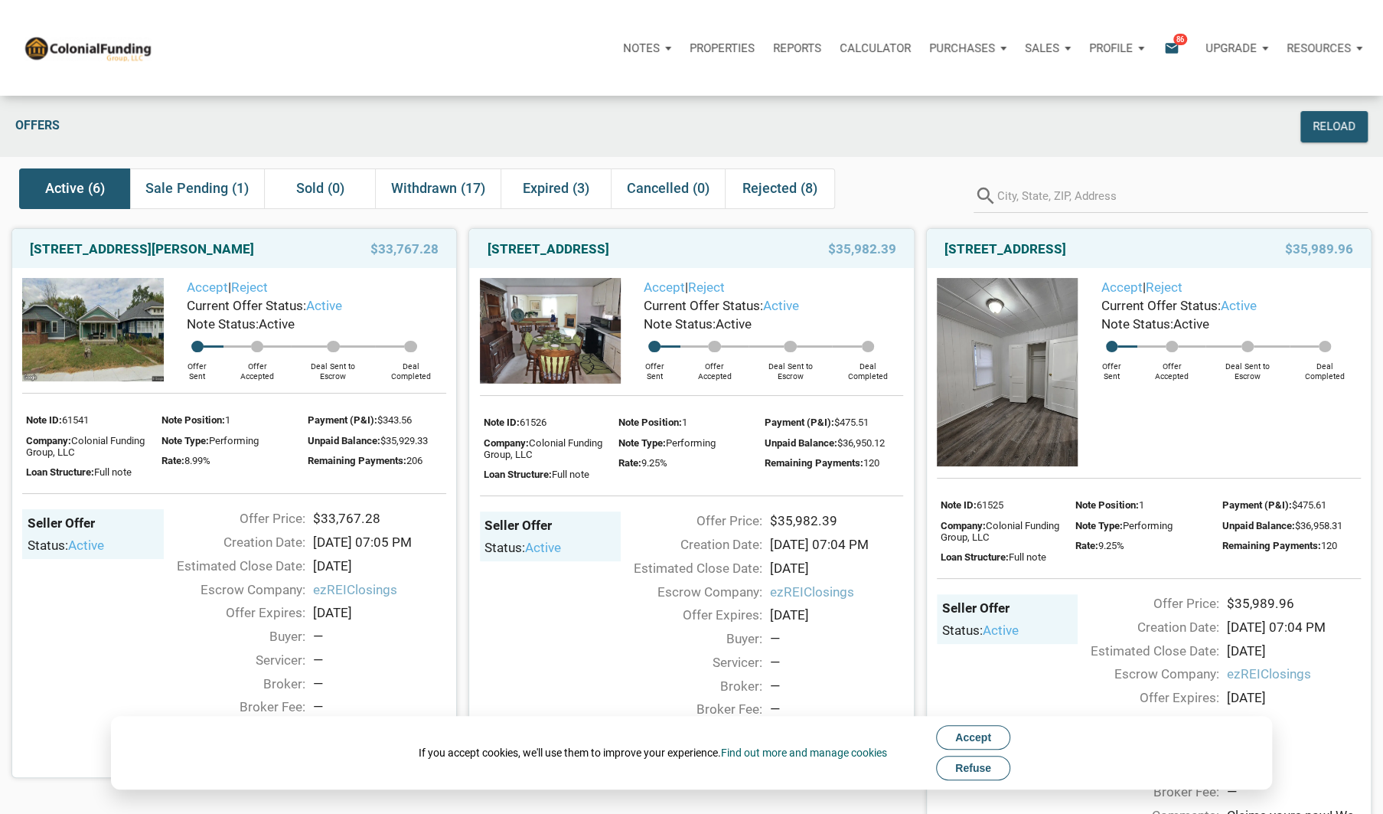
click at [976, 766] on span "Refuse" at bounding box center [973, 768] width 36 height 12
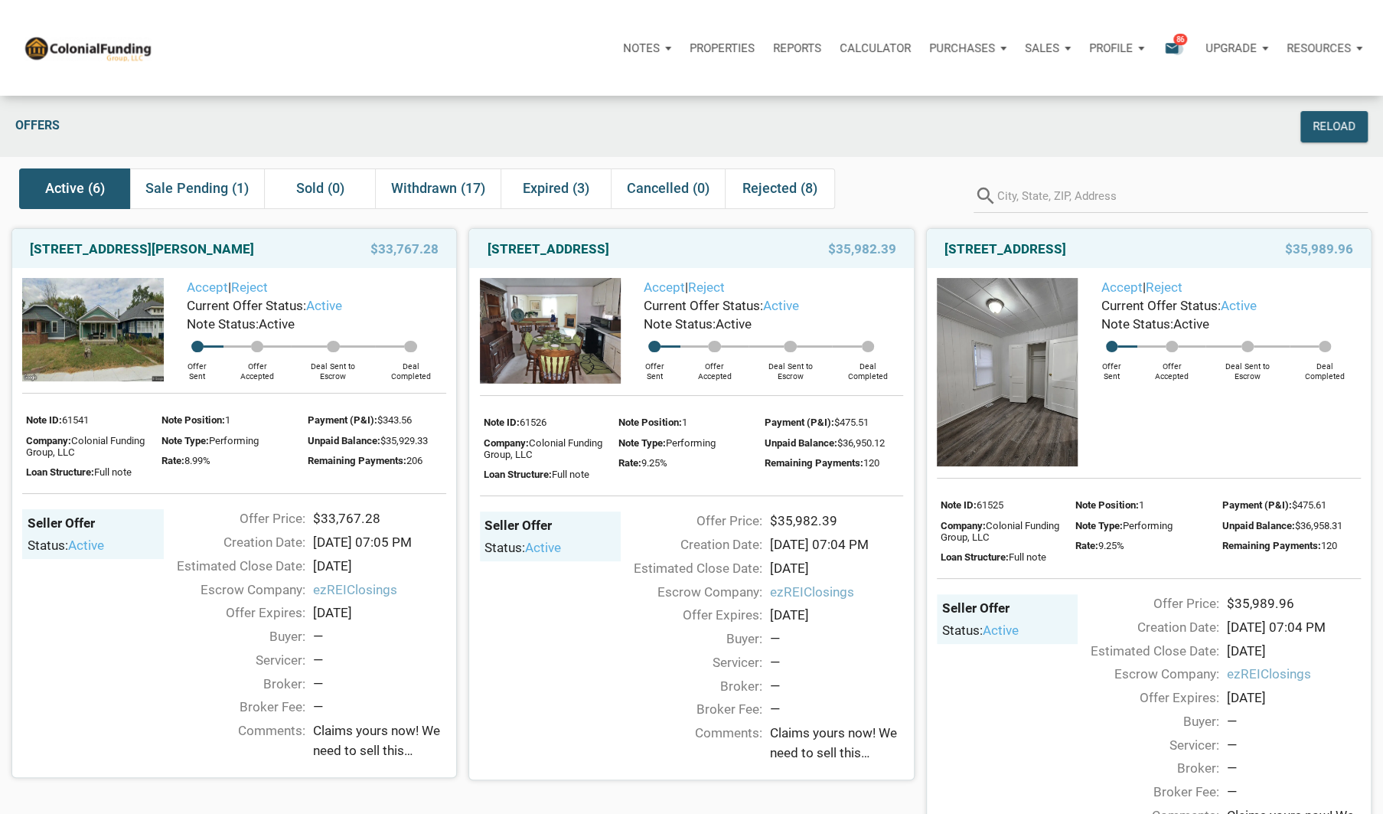
click at [1177, 48] on icon "email" at bounding box center [1172, 48] width 18 height 18
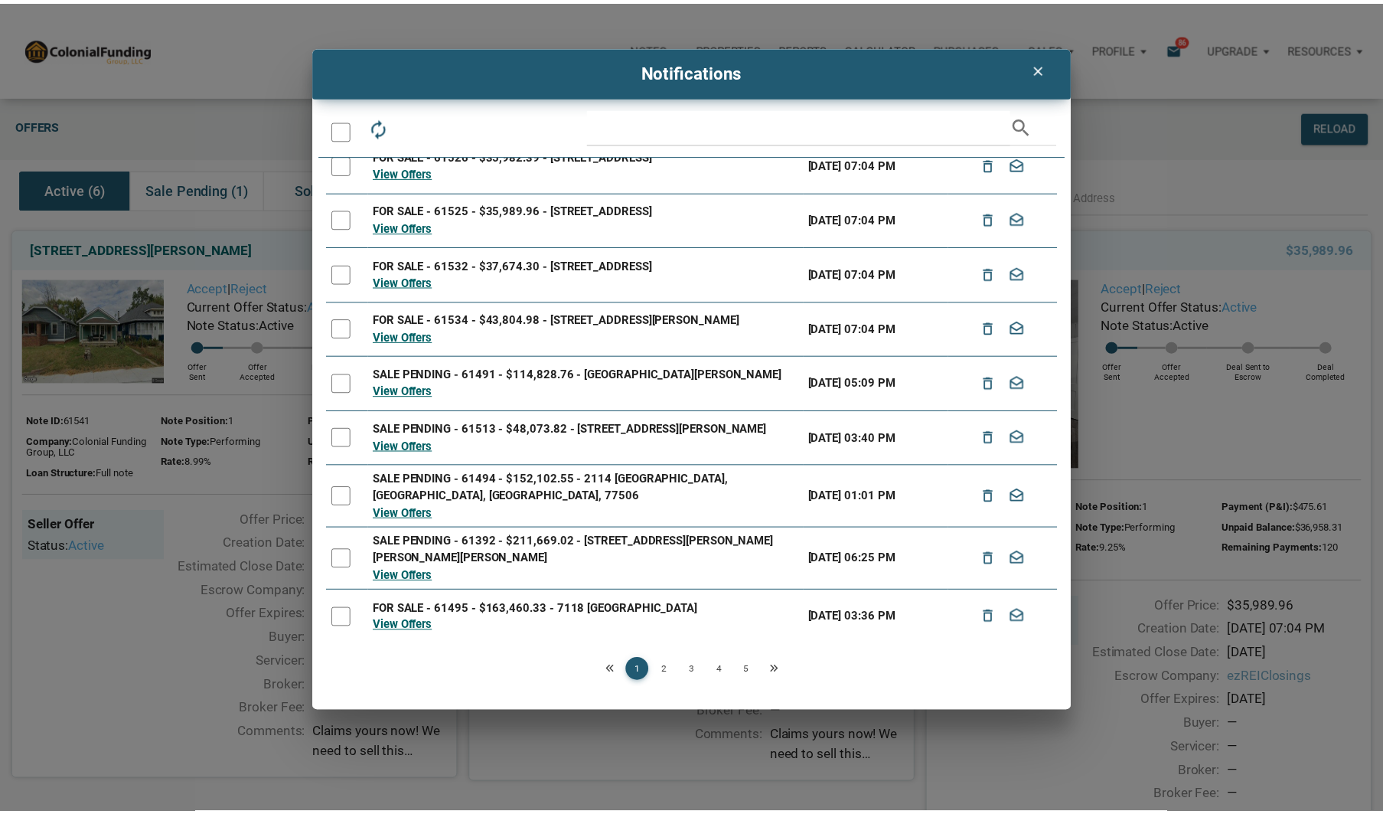
scroll to position [73, 0]
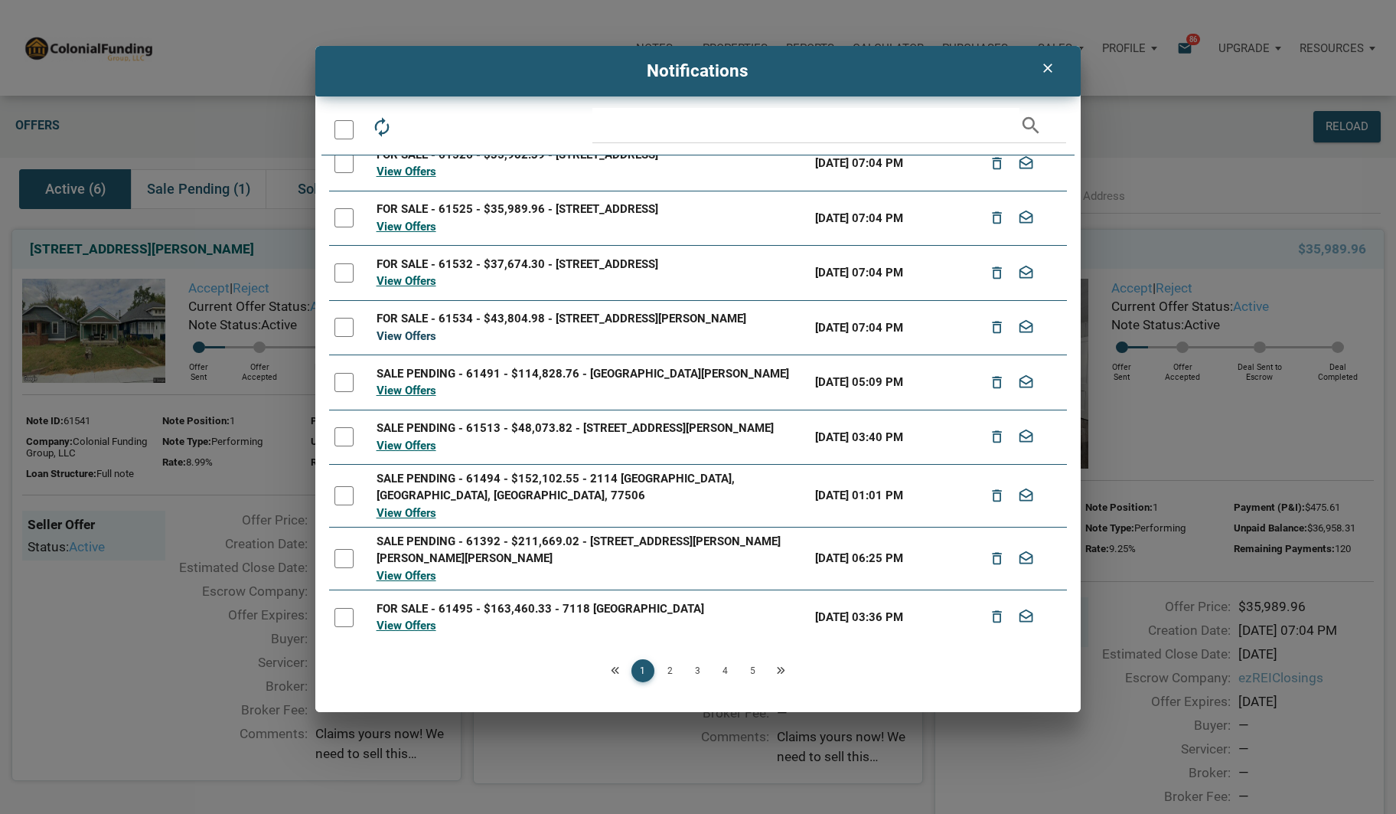
click at [418, 340] on link "View Offers" at bounding box center [407, 336] width 60 height 14
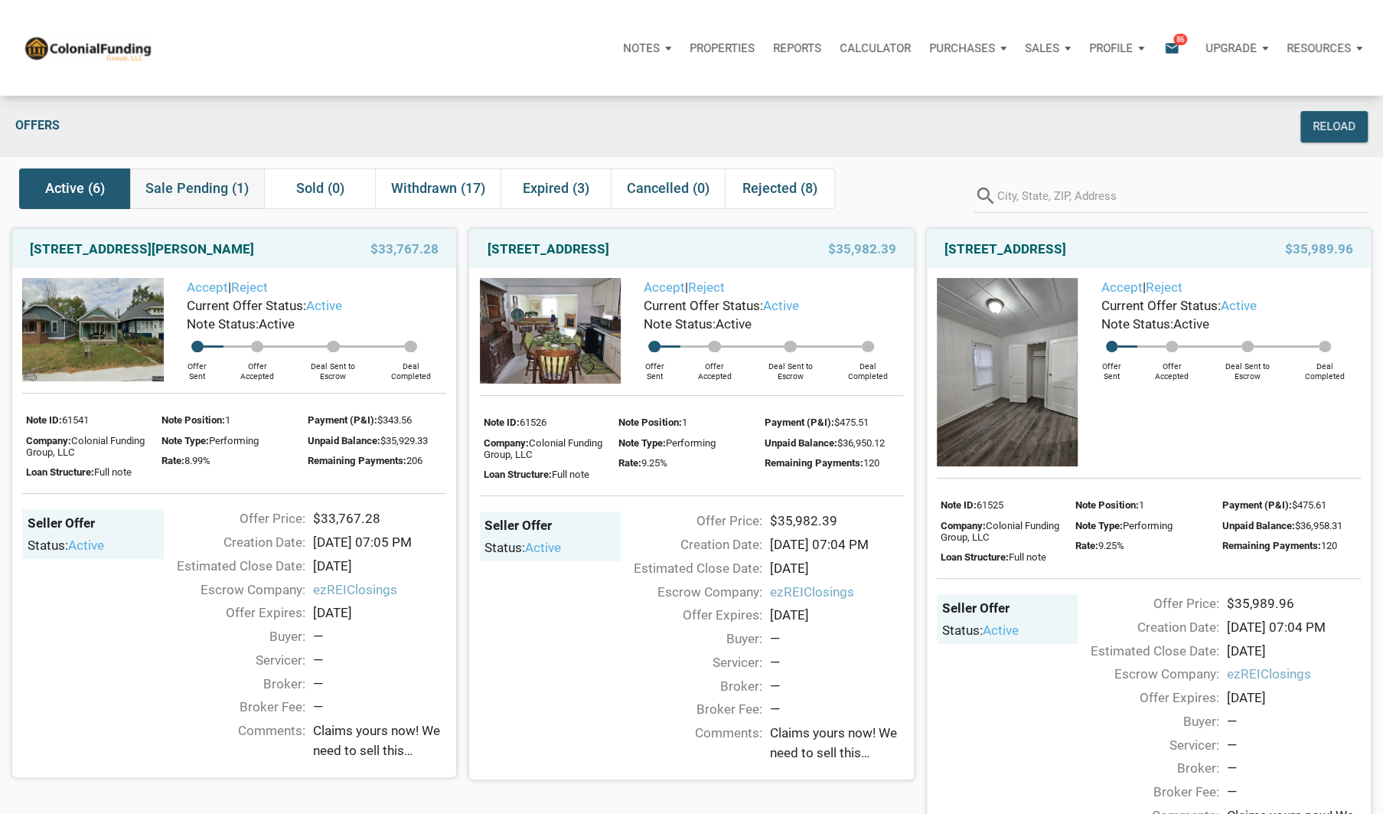
click at [214, 185] on span "Sale Pending (1)" at bounding box center [196, 188] width 103 height 18
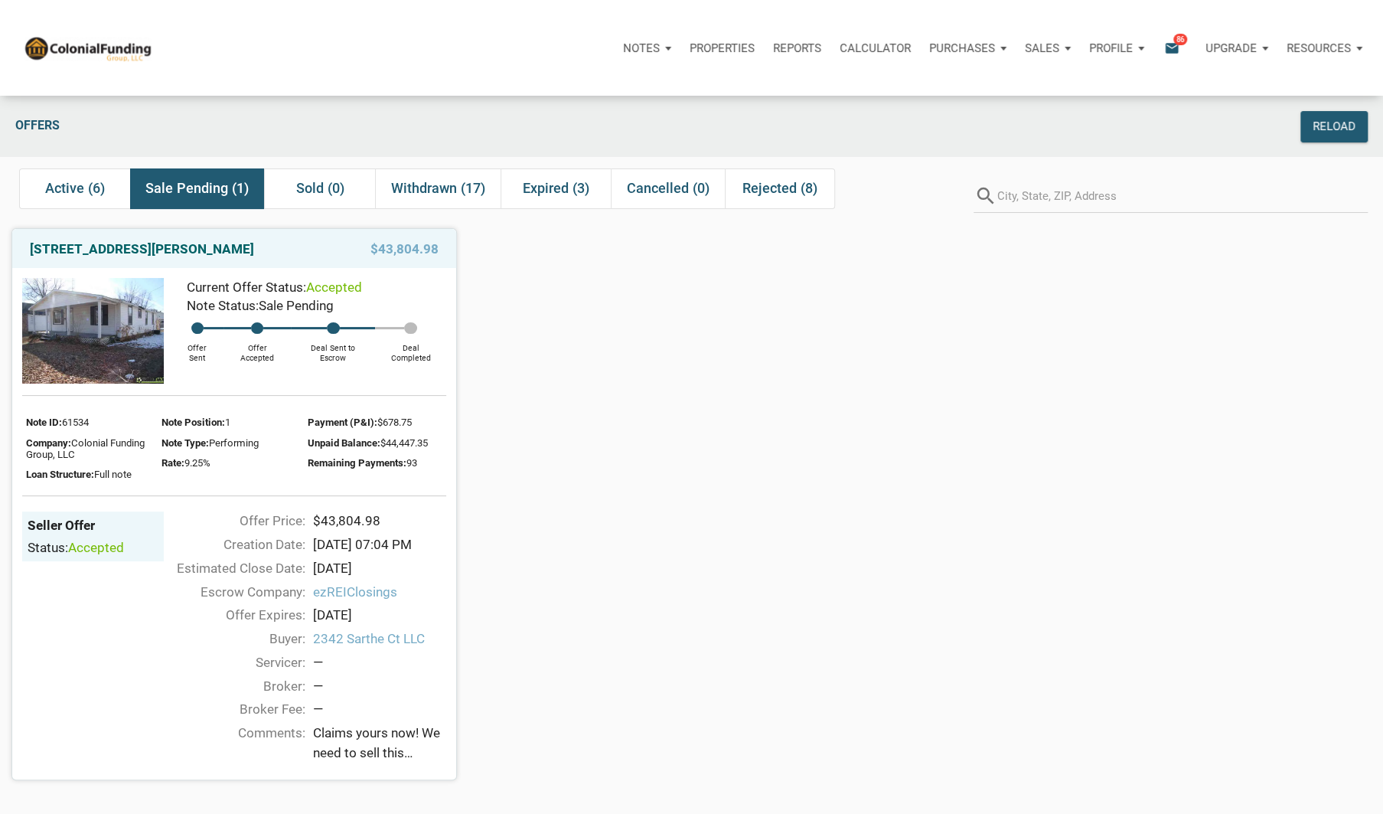
click at [587, 399] on div "332 Pence Street, Columbus, IN, 47201 $43,804.98 Current Offer Status: accepted…" at bounding box center [691, 498] width 1383 height 563
click at [161, 241] on link "332 Pence Street, Columbus, IN, 47201" at bounding box center [142, 249] width 224 height 18
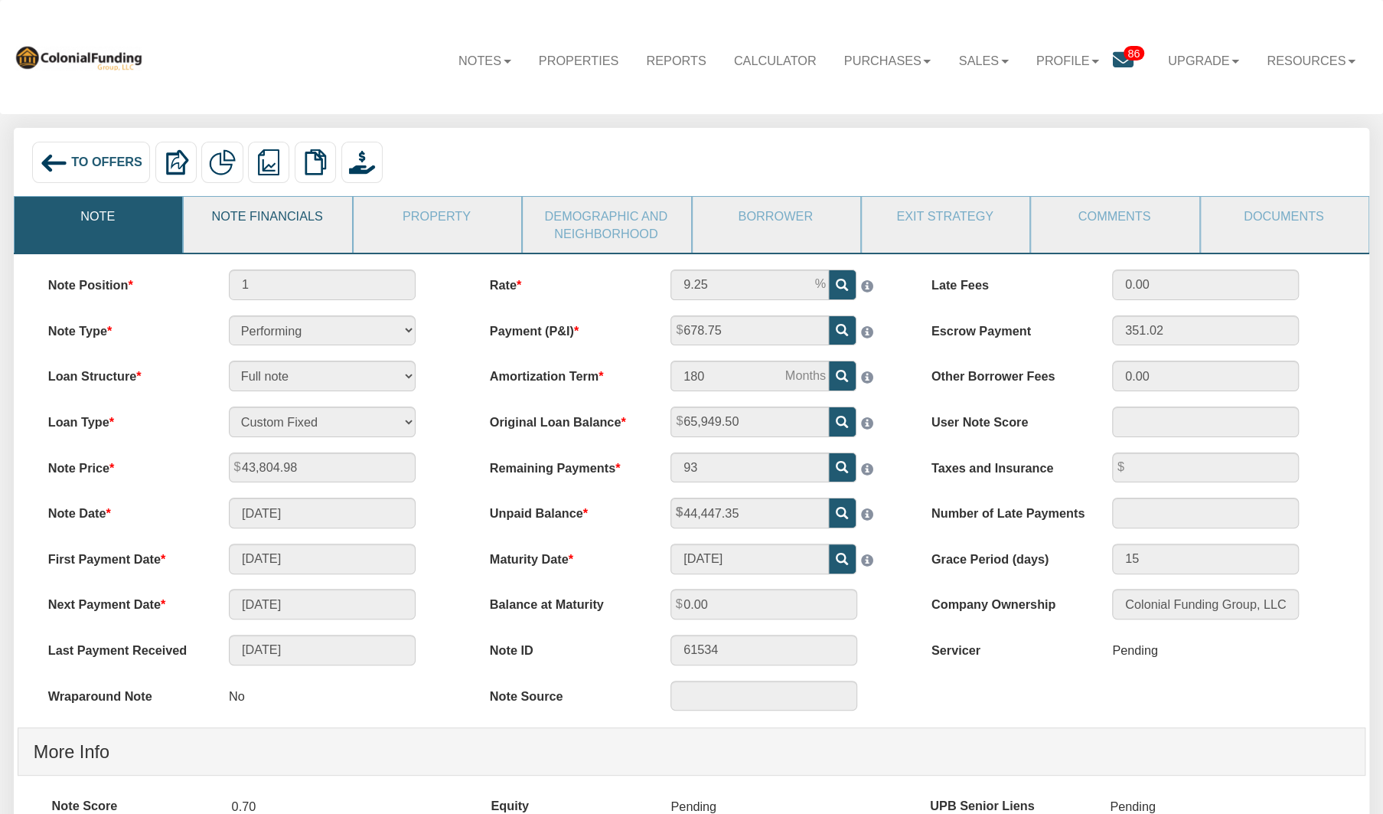
click at [237, 210] on link "Note Financials" at bounding box center [267, 216] width 166 height 38
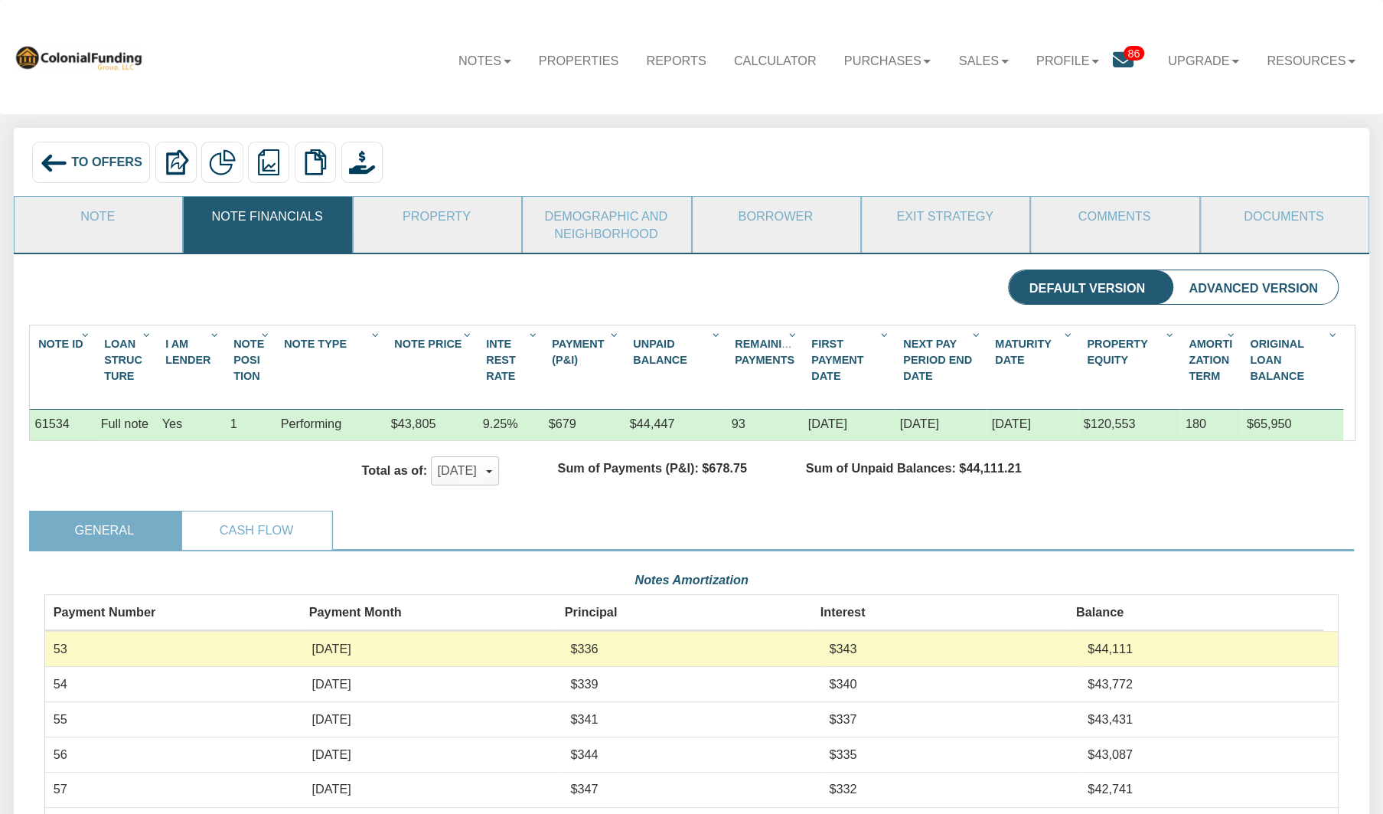
scroll to position [325, 1294]
click at [255, 527] on link "Cash Flow" at bounding box center [256, 530] width 149 height 38
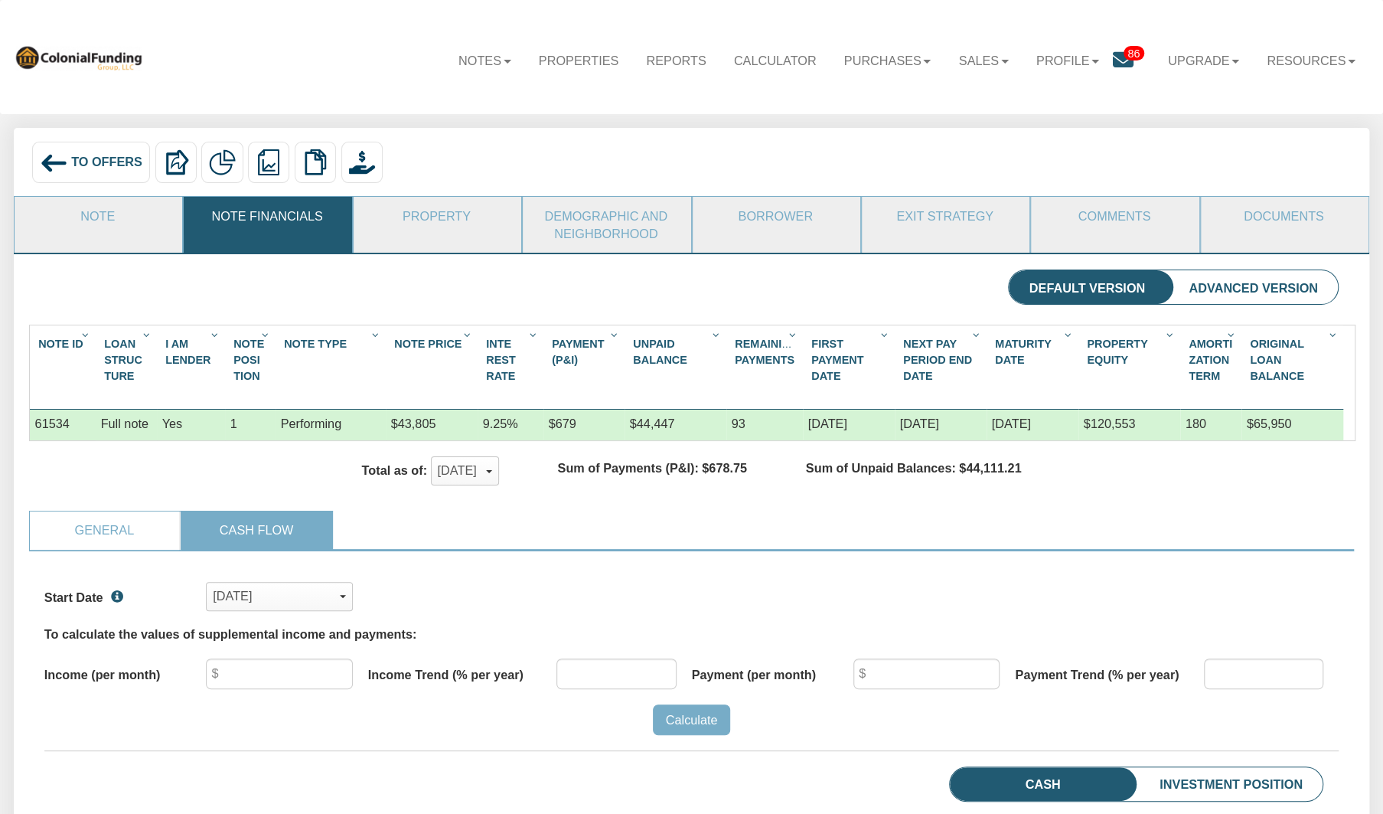
scroll to position [279, 1294]
click at [286, 594] on div "[DATE]" at bounding box center [279, 595] width 133 height 25
click at [315, 744] on div "[DATE]" at bounding box center [319, 734] width 213 height 24
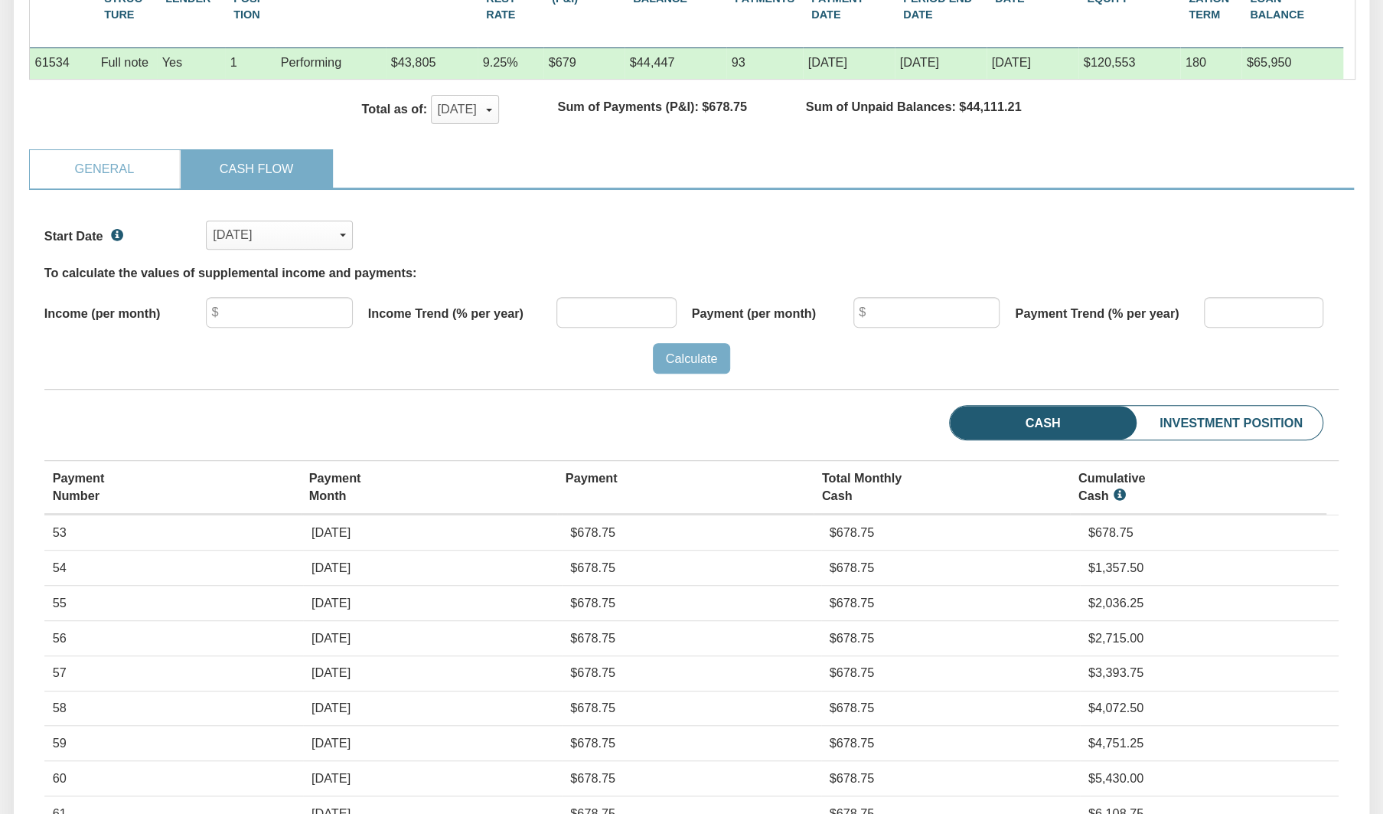
scroll to position [375, 0]
